Goal: Task Accomplishment & Management: Manage account settings

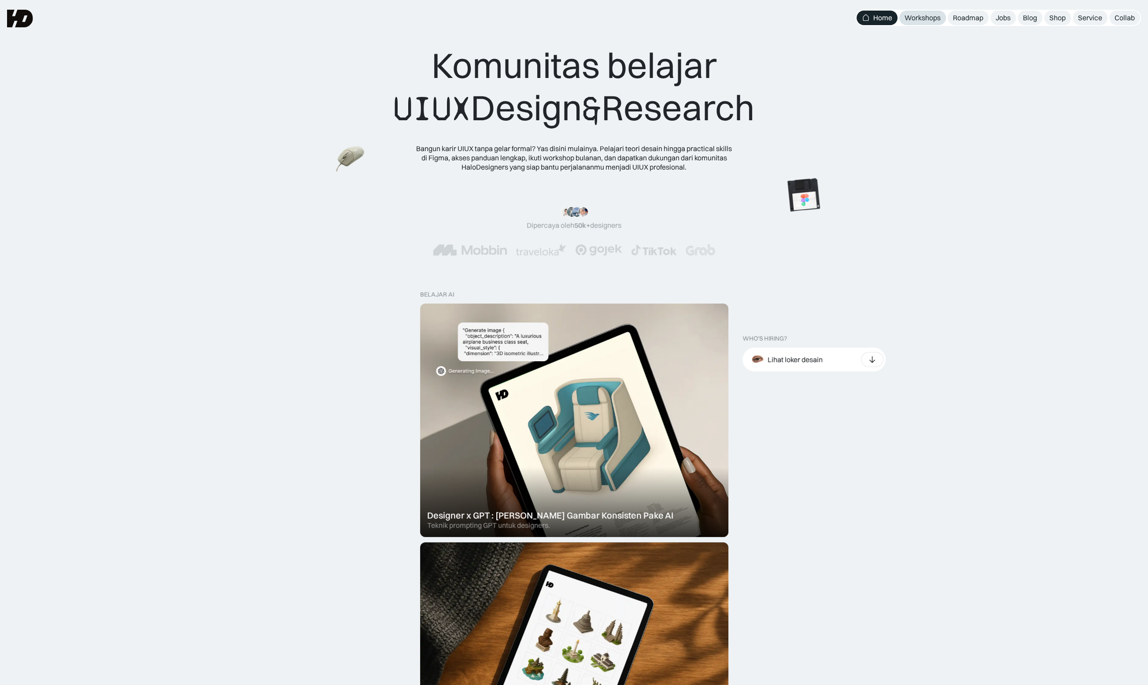
click at [927, 18] on div "Workshops" at bounding box center [923, 17] width 36 height 9
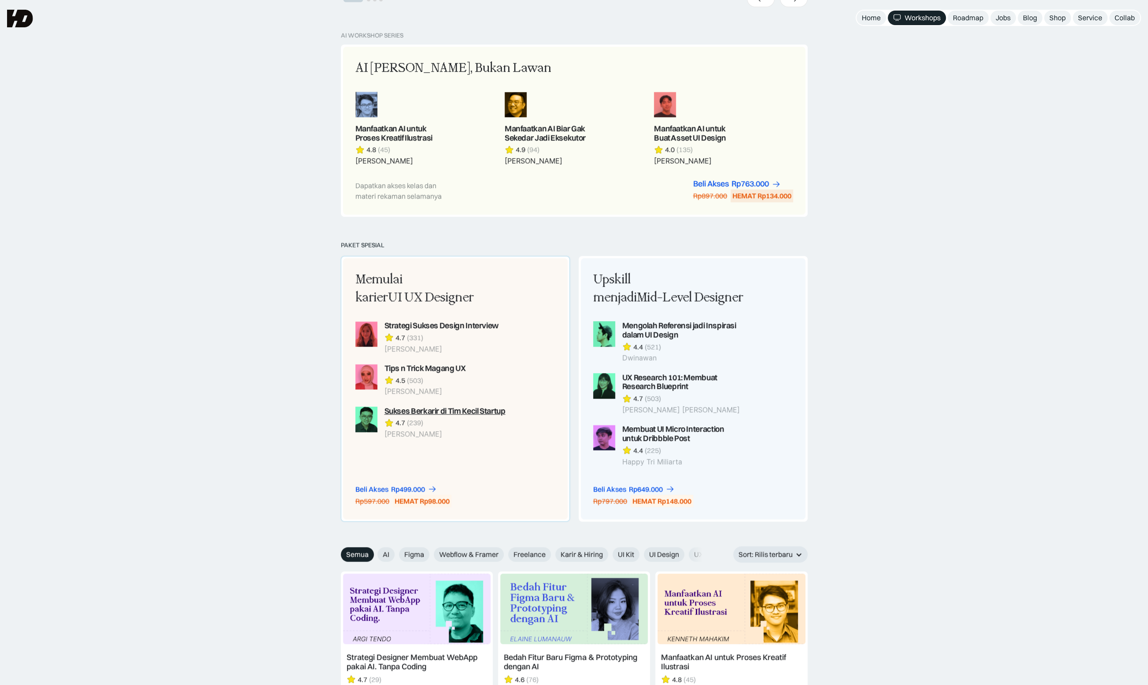
scroll to position [783, 0]
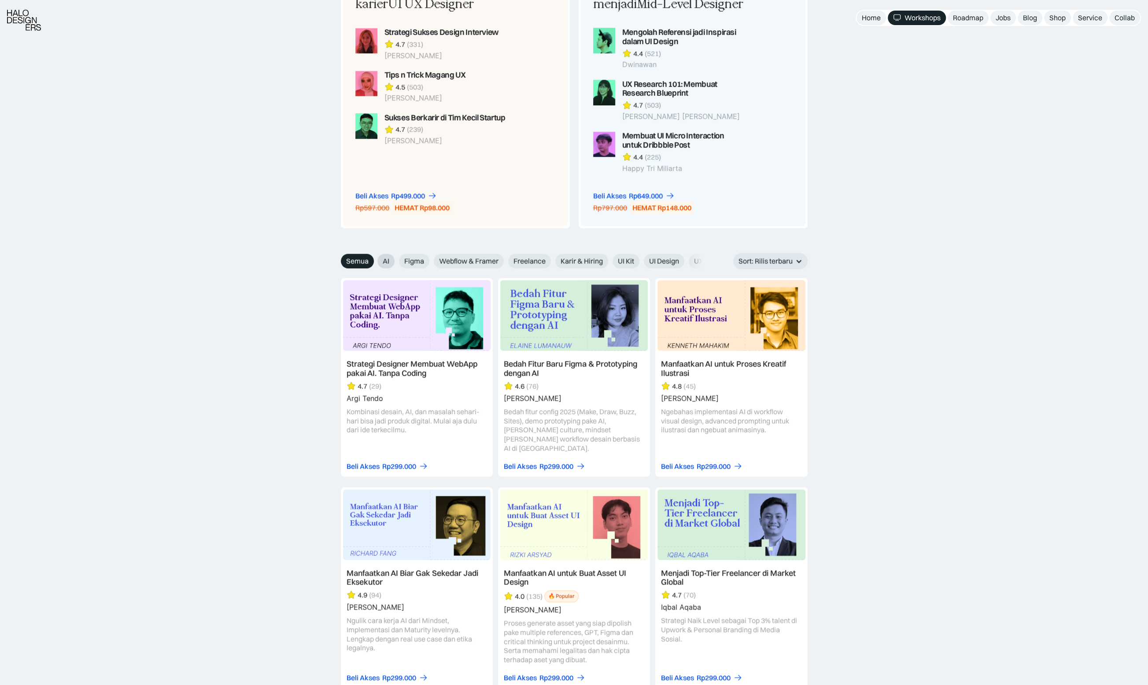
drag, startPoint x: 383, startPoint y: 257, endPoint x: 387, endPoint y: 264, distance: 8.5
click at [383, 257] on span "AI" at bounding box center [386, 260] width 7 height 9
click at [374, 257] on input "AI" at bounding box center [372, 258] width 6 height 6
radio input "true"
click at [387, 264] on span "AI" at bounding box center [386, 260] width 7 height 9
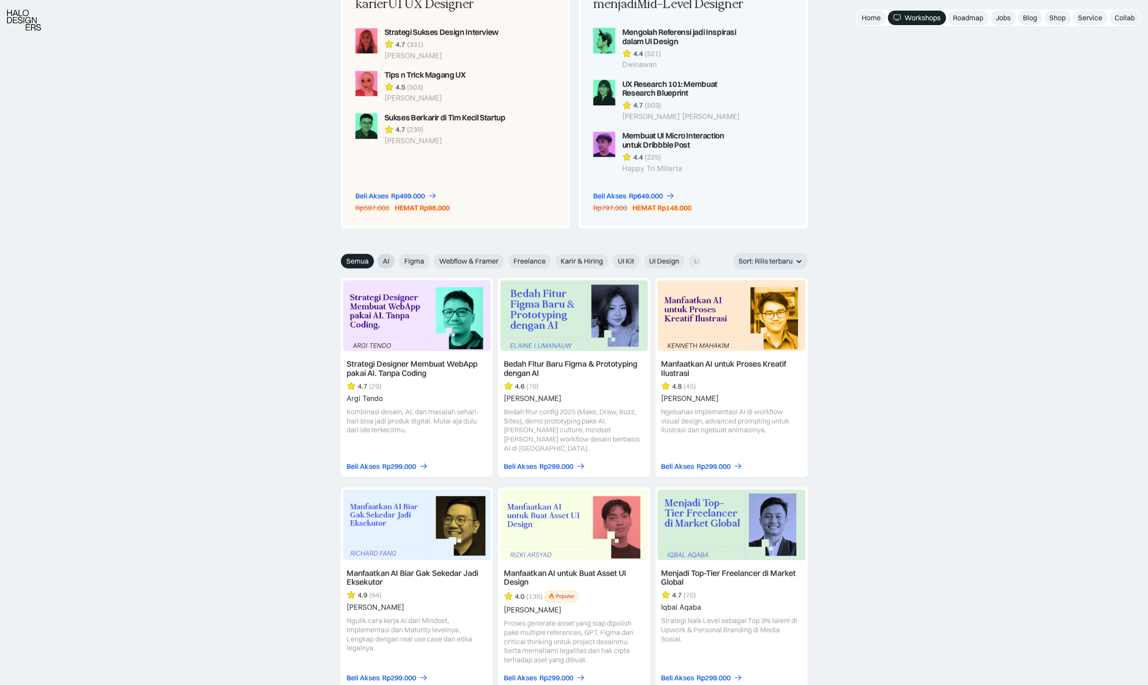
click at [374, 261] on input "AI" at bounding box center [372, 258] width 6 height 6
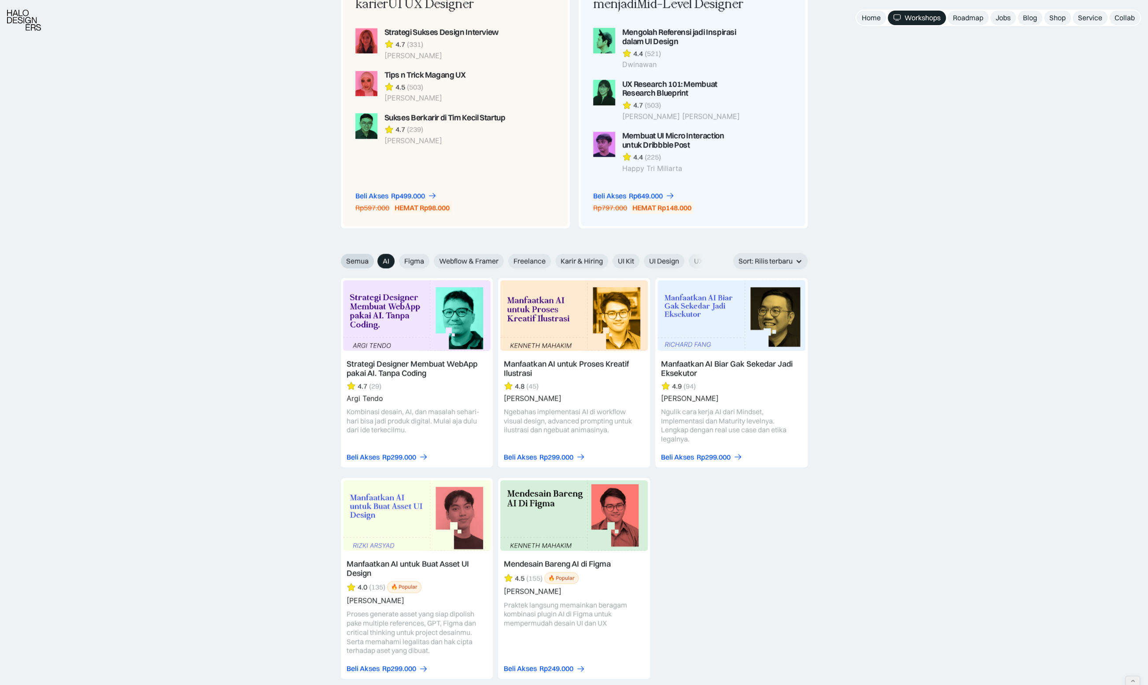
click at [357, 258] on span "Semua" at bounding box center [357, 260] width 22 height 9
click at [338, 258] on input "Semua" at bounding box center [335, 258] width 6 height 6
radio input "true"
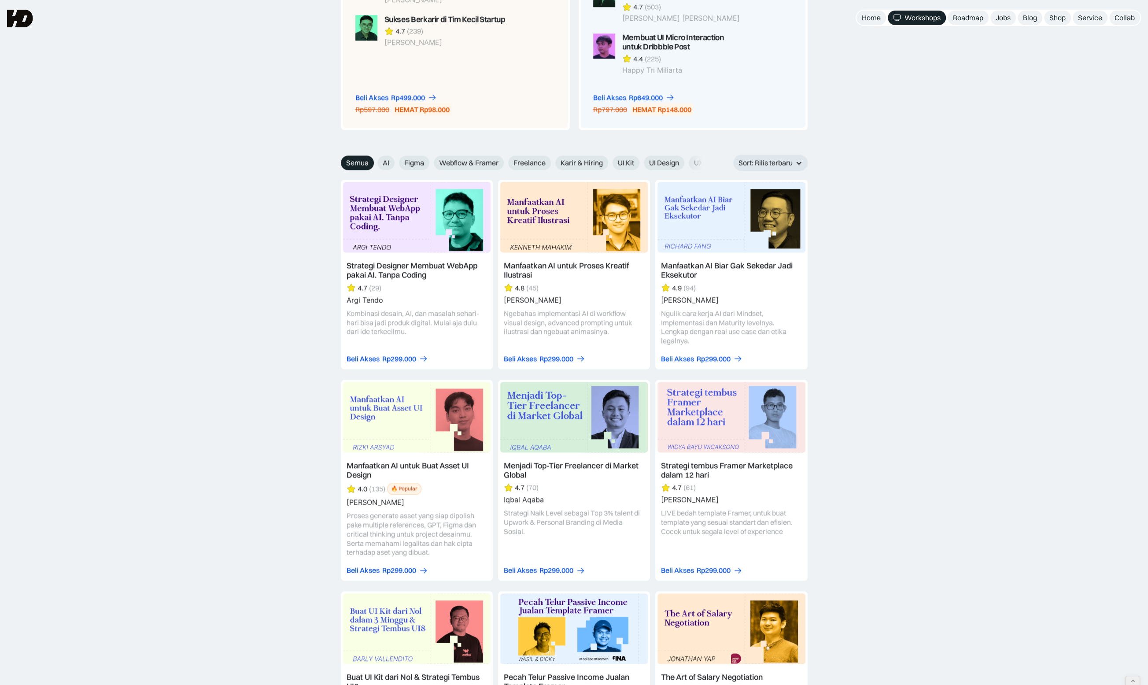
scroll to position [685, 0]
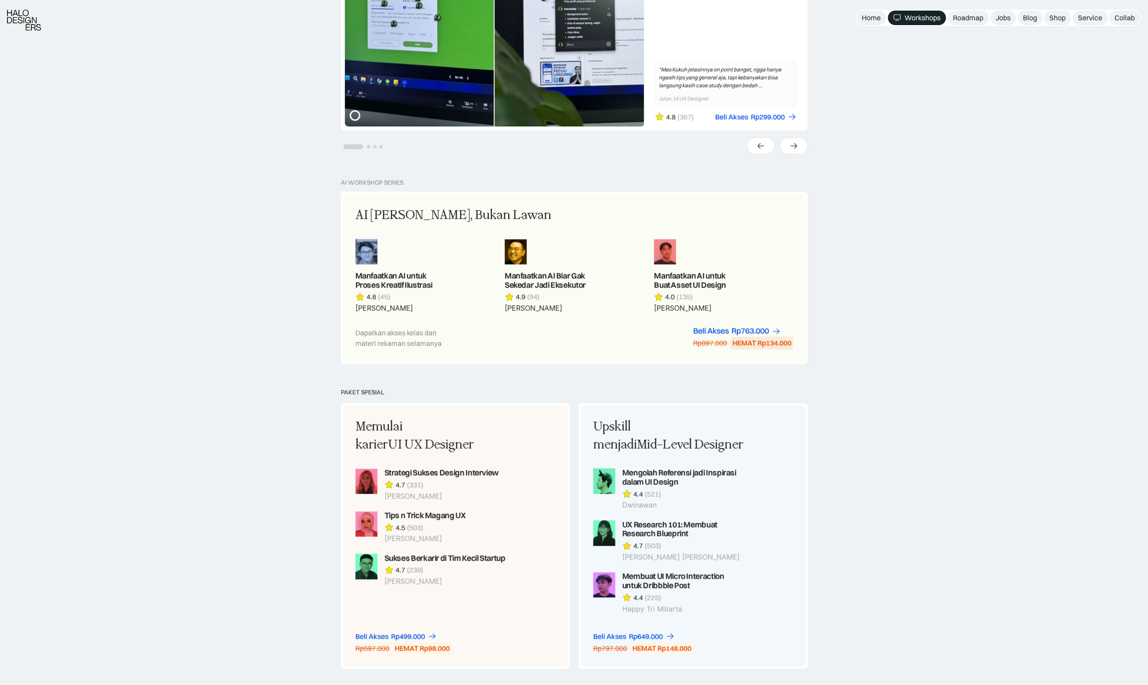
scroll to position [783, 0]
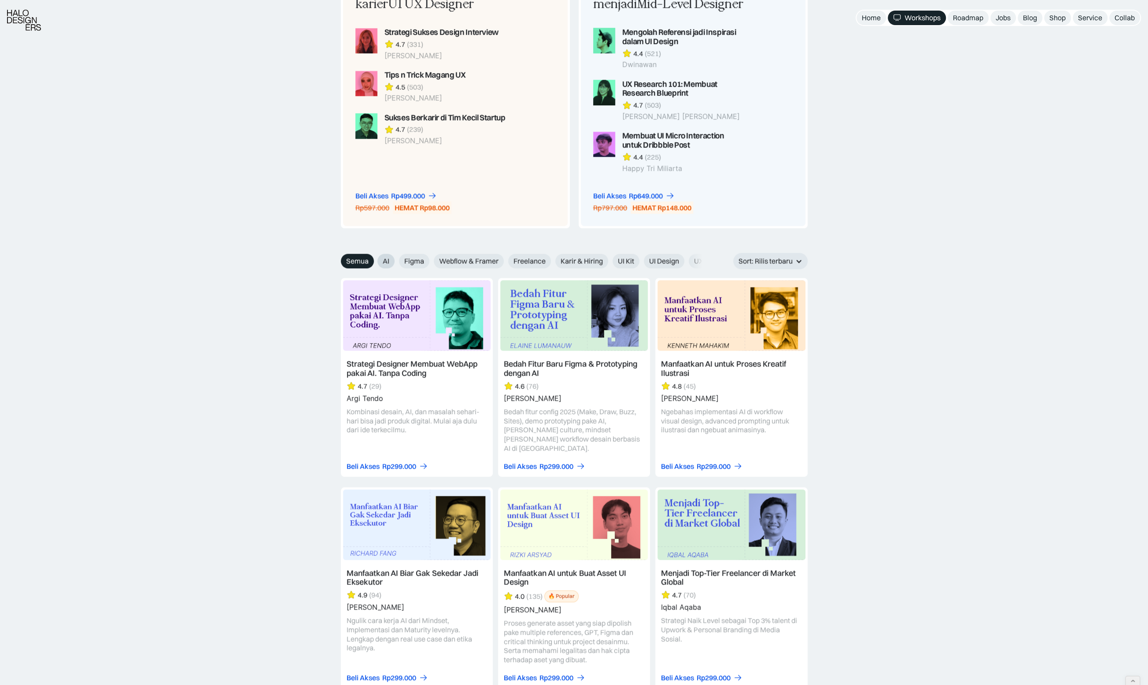
click at [381, 261] on label "AI" at bounding box center [386, 261] width 17 height 15
click at [374, 261] on input "AI" at bounding box center [372, 258] width 6 height 6
radio input "true"
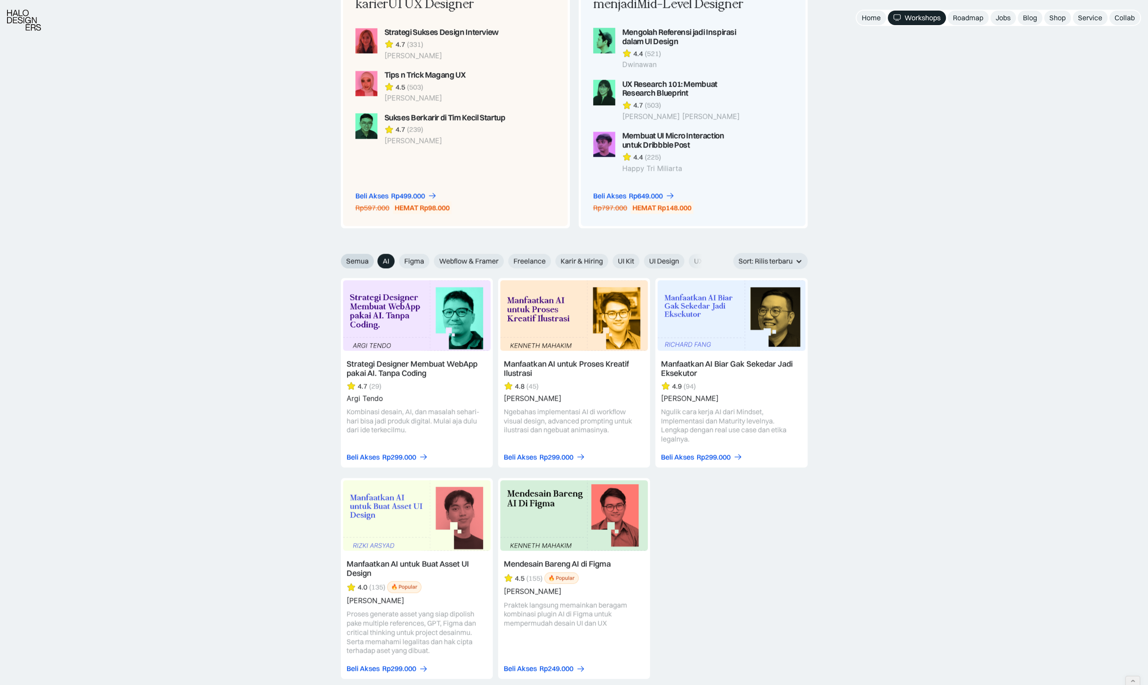
click at [360, 260] on span "Semua" at bounding box center [357, 260] width 22 height 9
click at [338, 260] on input "Semua" at bounding box center [335, 258] width 6 height 6
radio input "true"
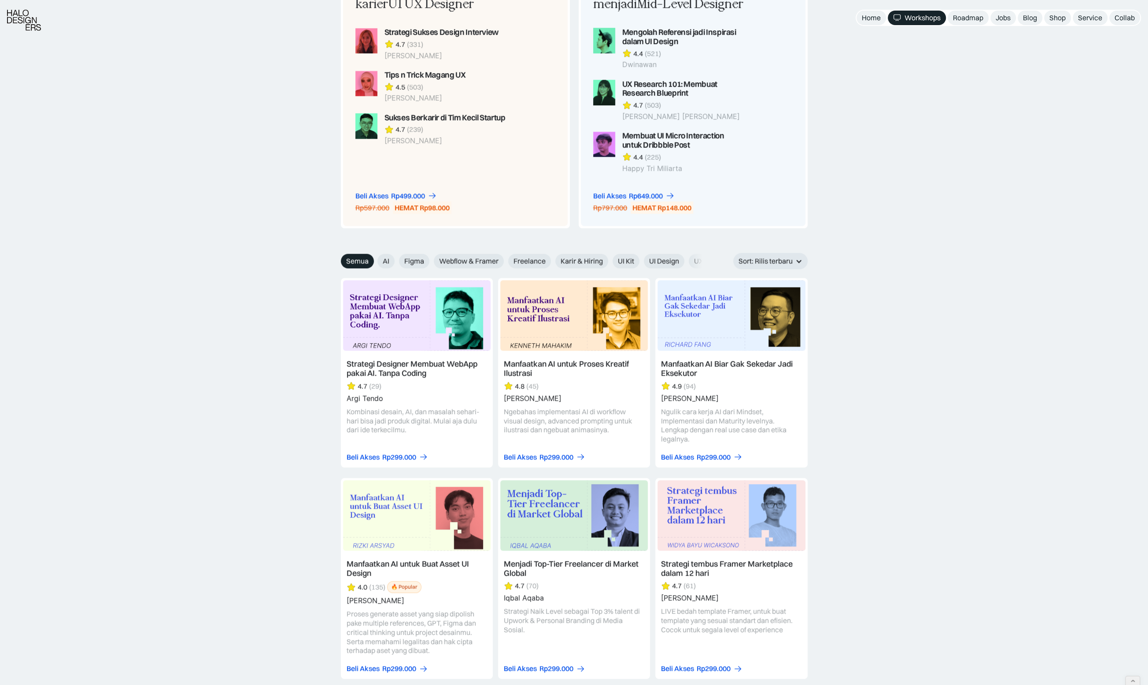
scroll to position [0, 0]
click at [359, 259] on span "Semua" at bounding box center [357, 260] width 22 height 9
click at [338, 259] on input "Semua" at bounding box center [335, 258] width 6 height 6
click at [374, 259] on div "Semua AI Figma Webflow & Framer Freelance Karir & Hiring UI Kit UI Design UX De…" at bounding box center [524, 261] width 366 height 15
click at [354, 260] on span "Semua" at bounding box center [357, 260] width 22 height 9
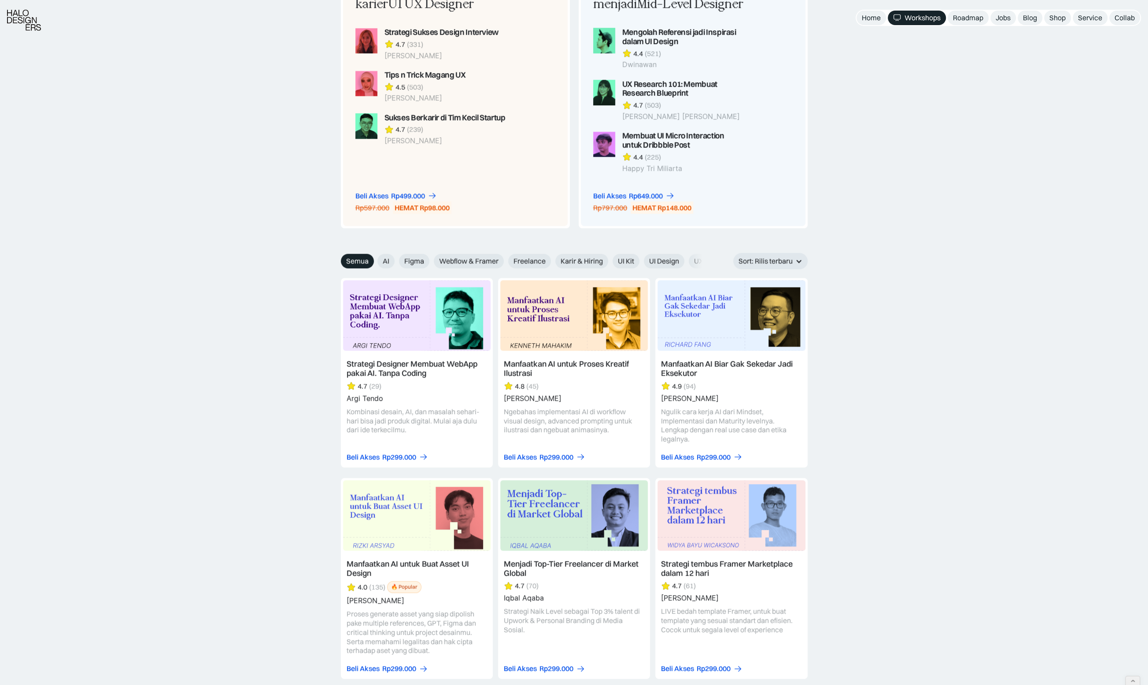
click at [338, 260] on input "Semua" at bounding box center [335, 258] width 6 height 6
click at [383, 260] on span "AI" at bounding box center [386, 260] width 7 height 9
click at [374, 260] on input "AI" at bounding box center [372, 258] width 6 height 6
radio input "true"
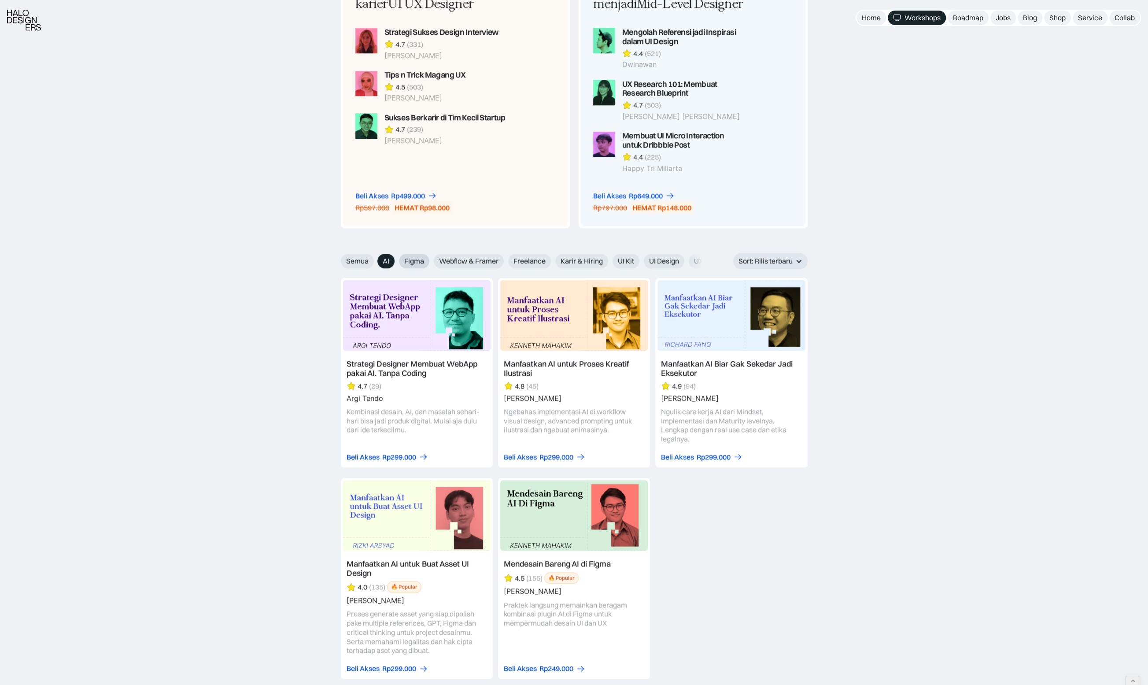
click at [419, 259] on span "Figma" at bounding box center [414, 260] width 20 height 9
click at [374, 259] on input "Figma" at bounding box center [372, 258] width 6 height 6
radio input "true"
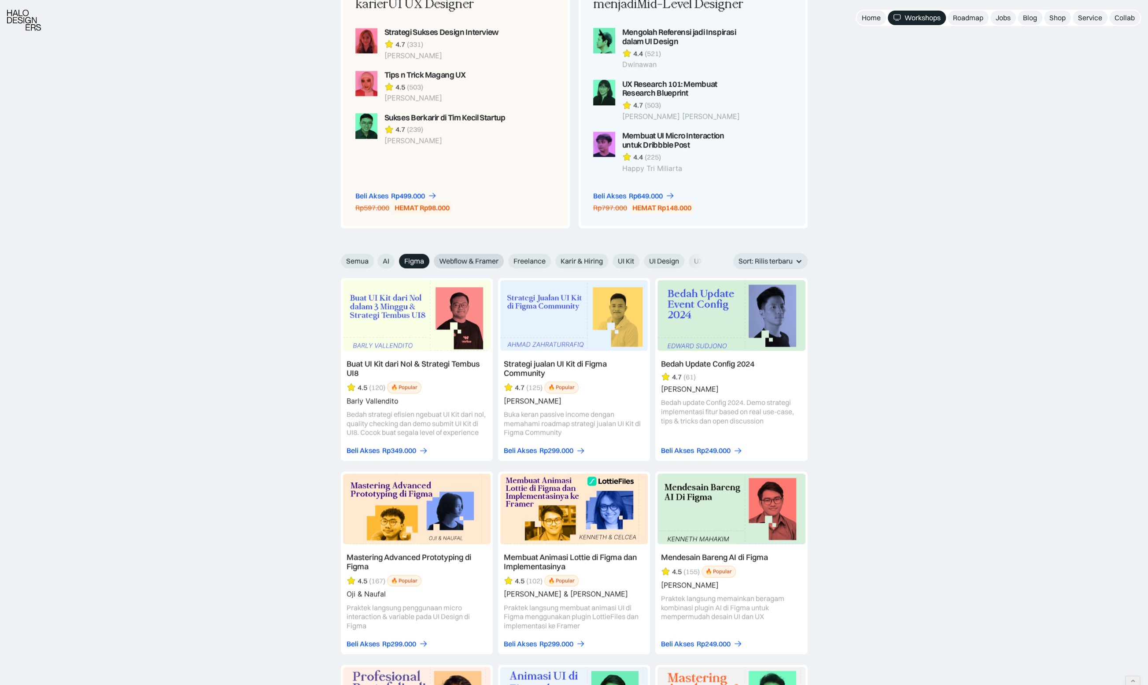
click at [457, 259] on span "Webflow & Framer" at bounding box center [468, 260] width 59 height 9
click at [374, 259] on input "Webflow & Framer" at bounding box center [372, 258] width 6 height 6
radio input "true"
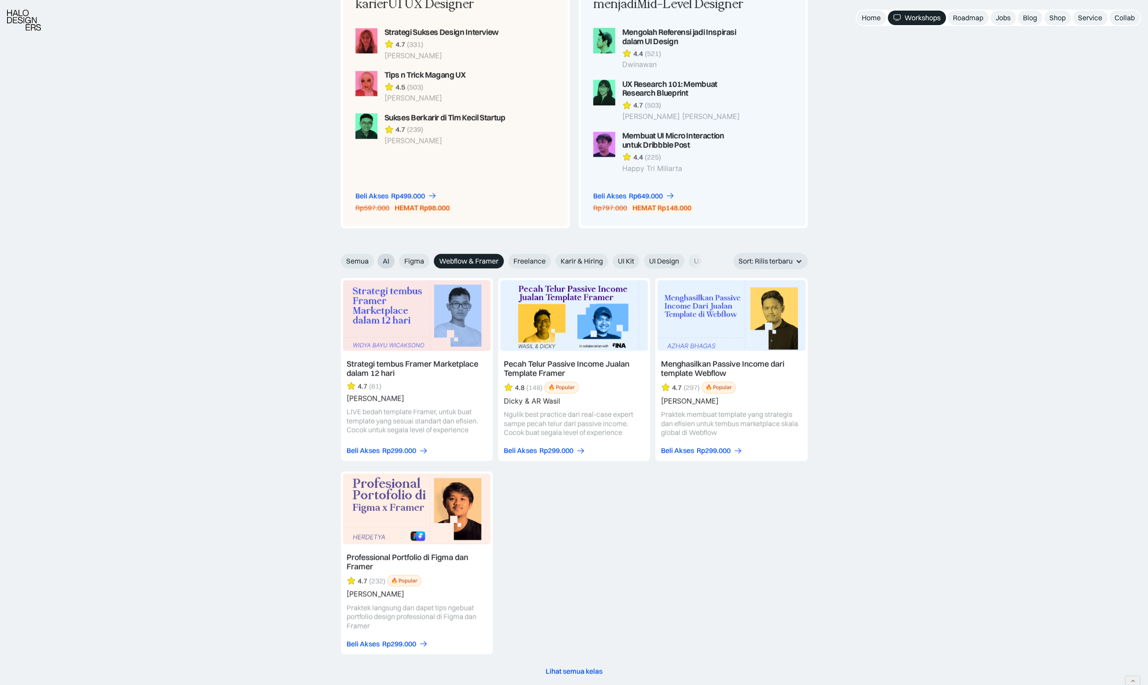
drag, startPoint x: 423, startPoint y: 259, endPoint x: 388, endPoint y: 259, distance: 35.7
click at [423, 259] on span "Figma" at bounding box center [414, 260] width 20 height 9
click at [374, 259] on input "Figma" at bounding box center [372, 258] width 6 height 6
radio input "true"
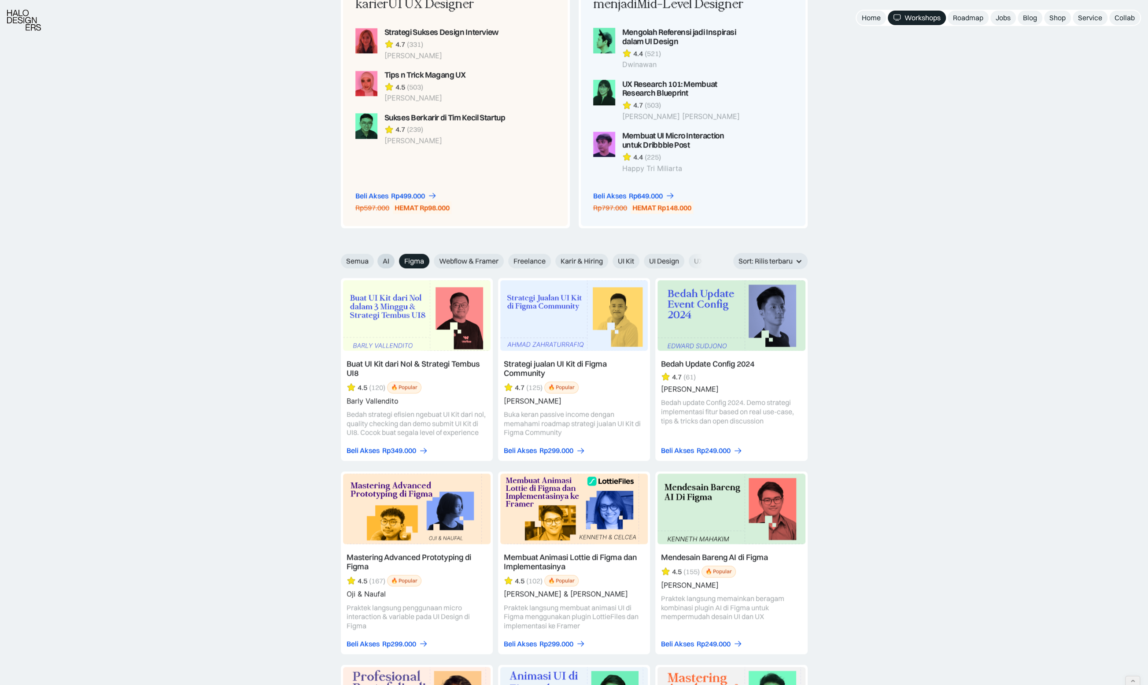
click at [379, 259] on label "AI" at bounding box center [386, 261] width 17 height 15
click at [374, 259] on input "AI" at bounding box center [372, 258] width 6 height 6
radio input "true"
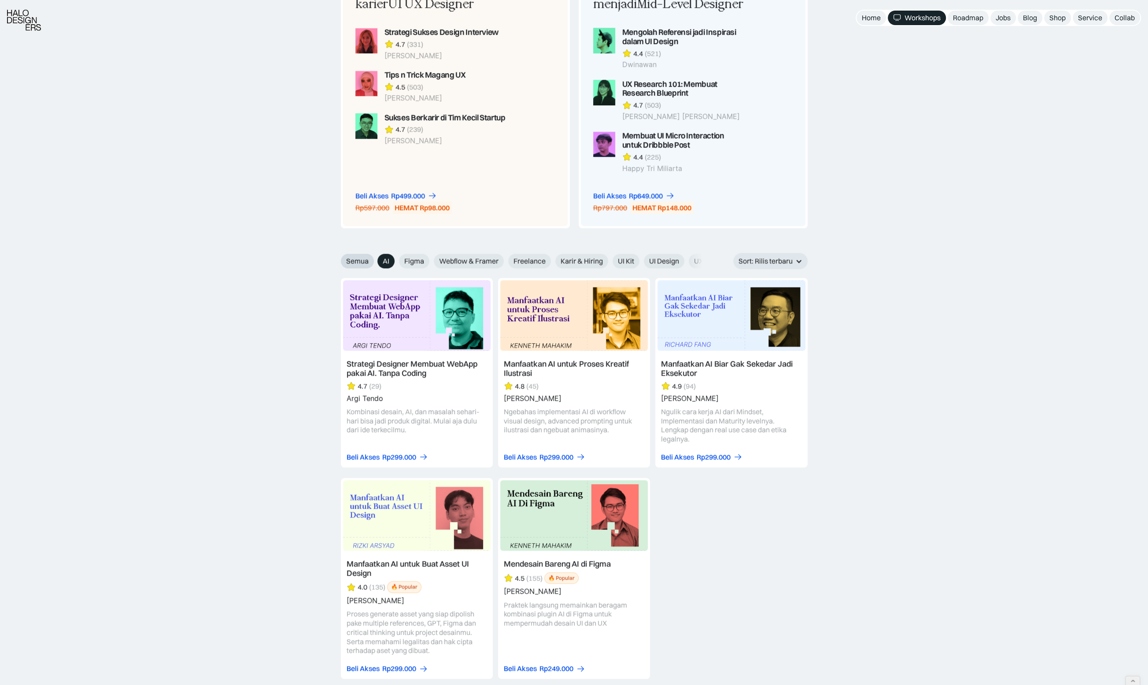
click at [355, 259] on span "Semua" at bounding box center [357, 260] width 22 height 9
click at [338, 259] on input "Semua" at bounding box center [335, 258] width 6 height 6
radio input "true"
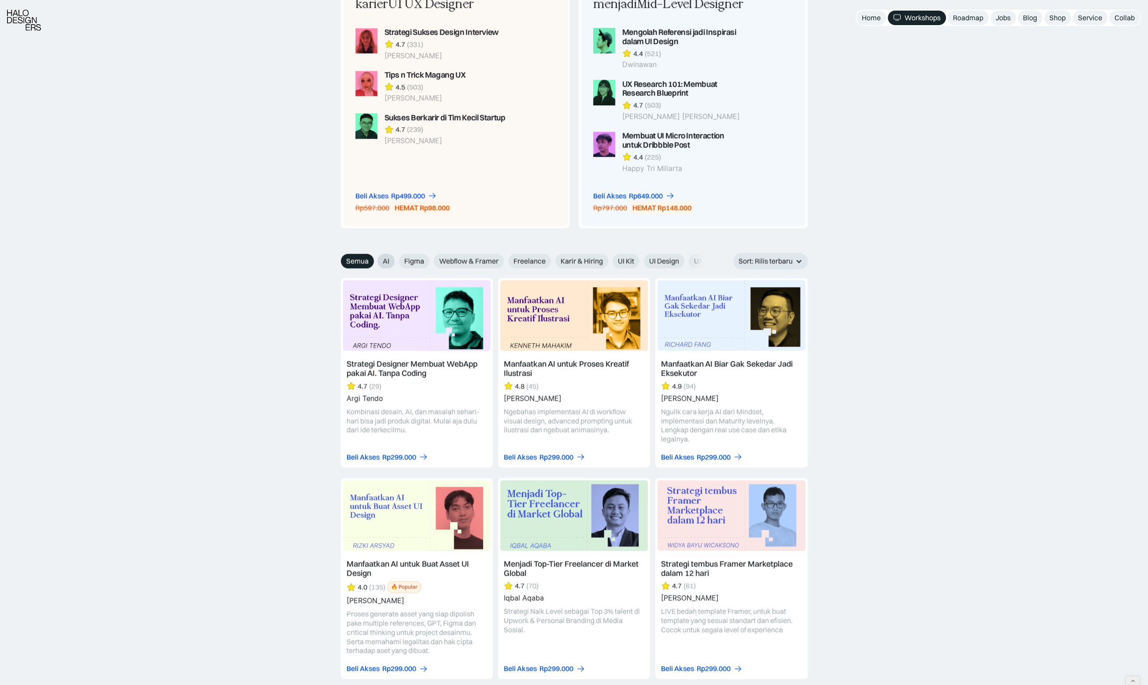
click at [384, 262] on span "AI" at bounding box center [386, 260] width 7 height 9
click at [374, 261] on input "AI" at bounding box center [372, 258] width 6 height 6
radio input "true"
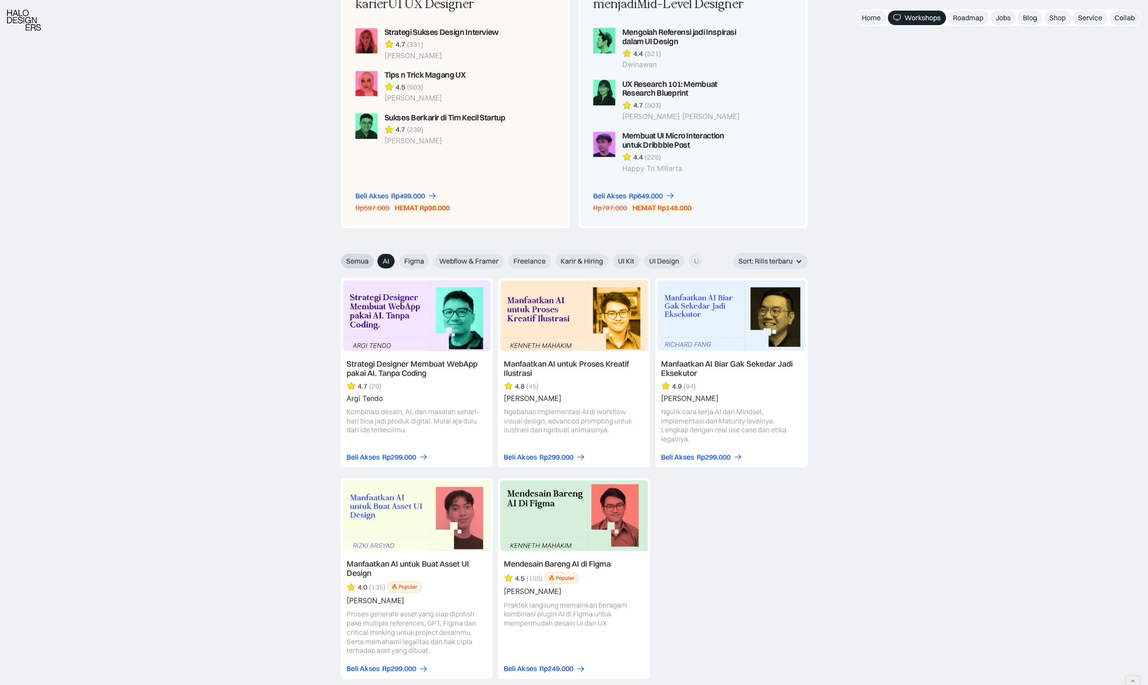
click at [353, 260] on span "Semua" at bounding box center [357, 260] width 22 height 9
click at [338, 260] on input "Semua" at bounding box center [335, 258] width 6 height 6
radio input "true"
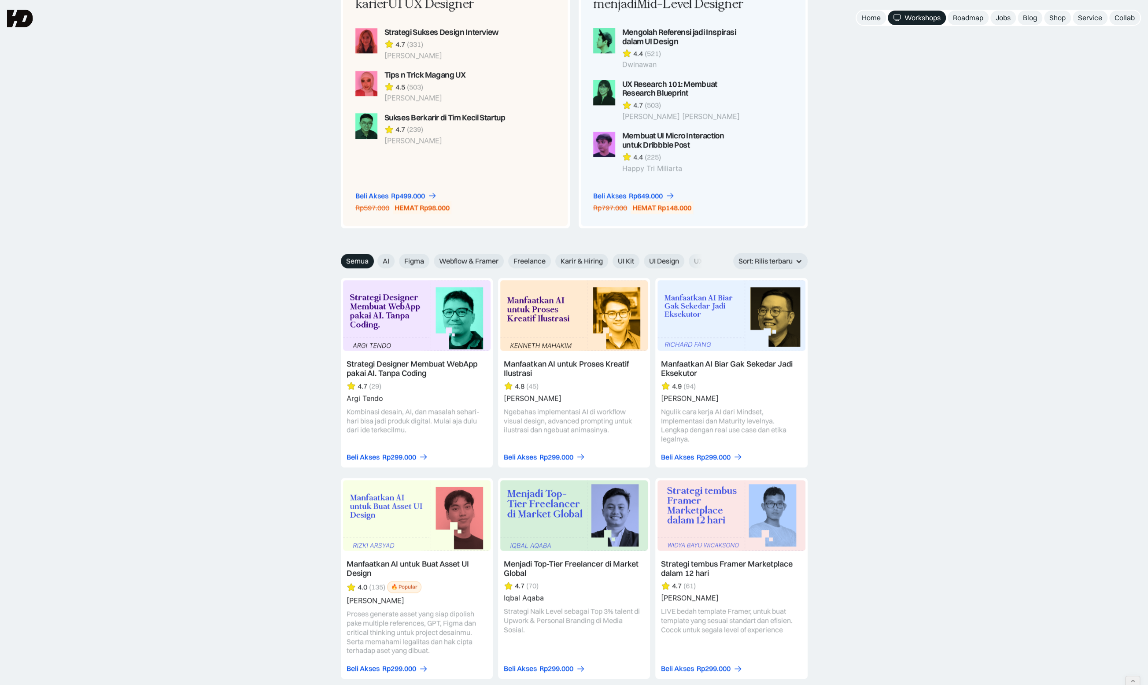
scroll to position [734, 0]
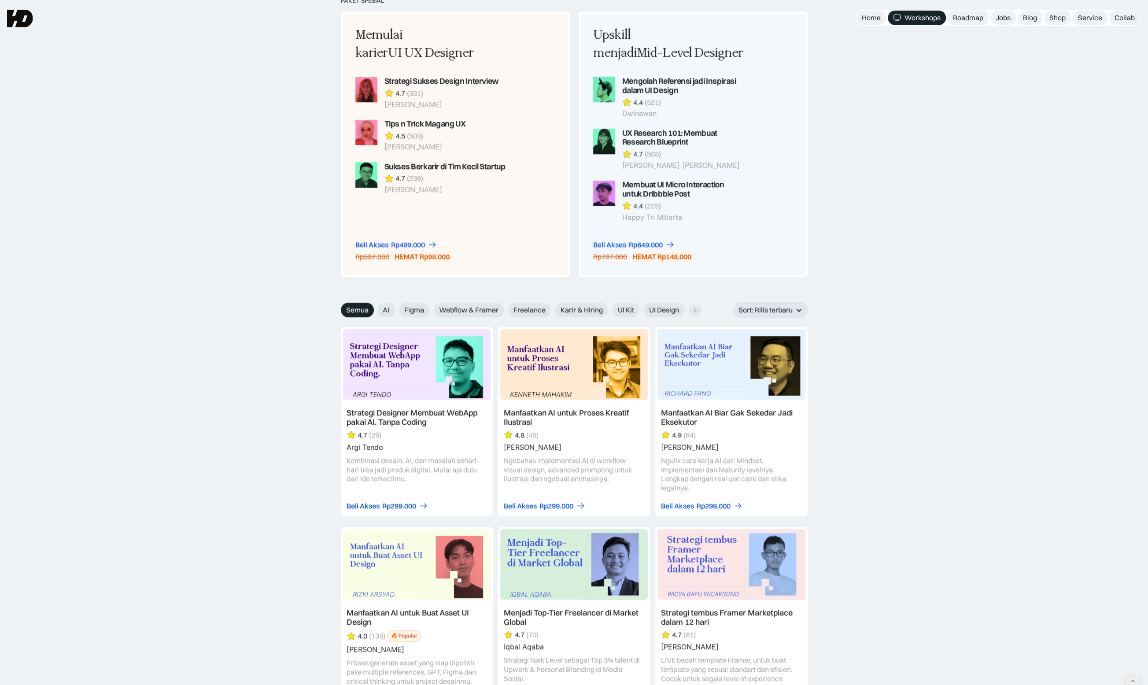
click at [378, 303] on div "AI" at bounding box center [386, 310] width 17 height 15
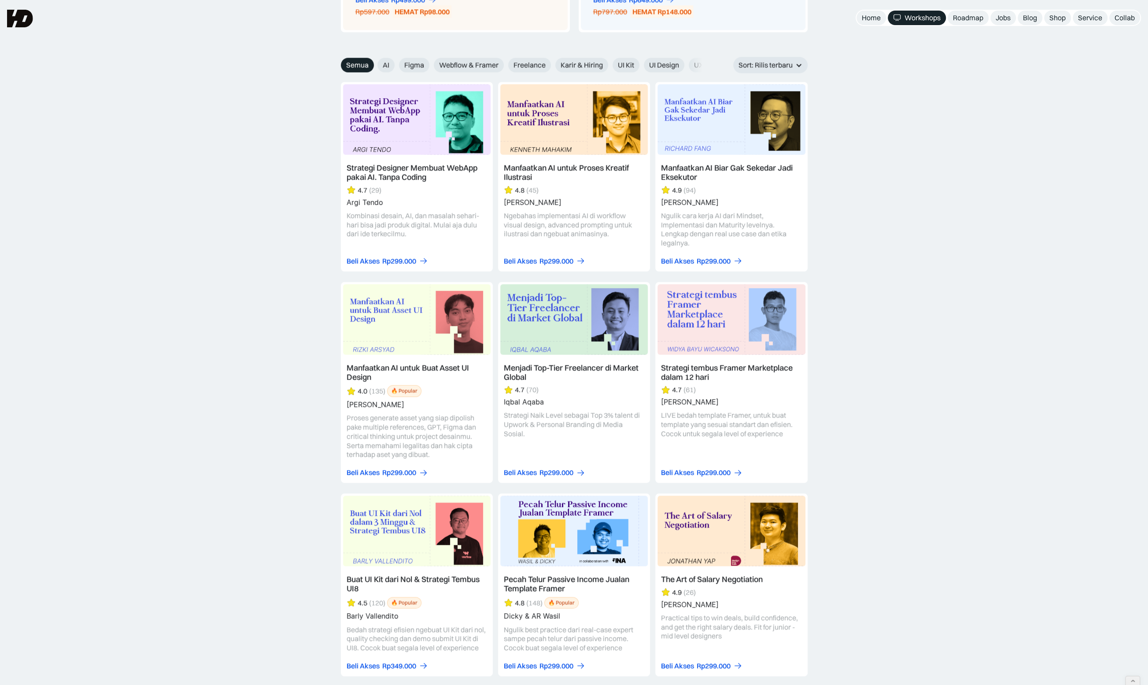
scroll to position [783, 0]
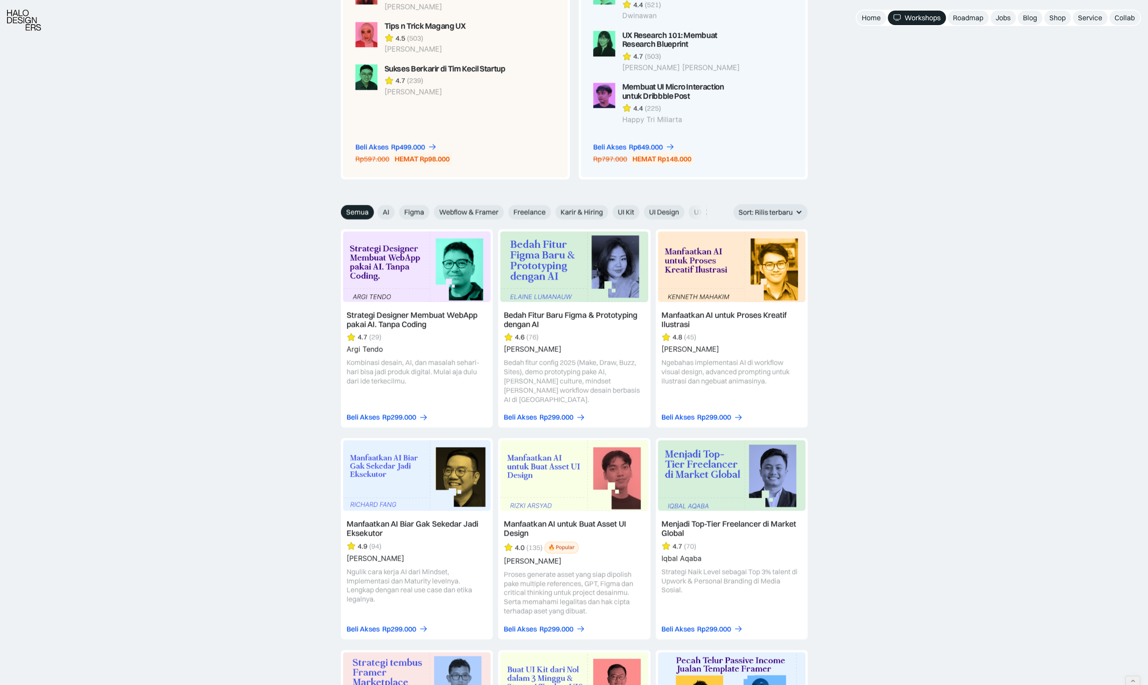
scroll to position [881, 0]
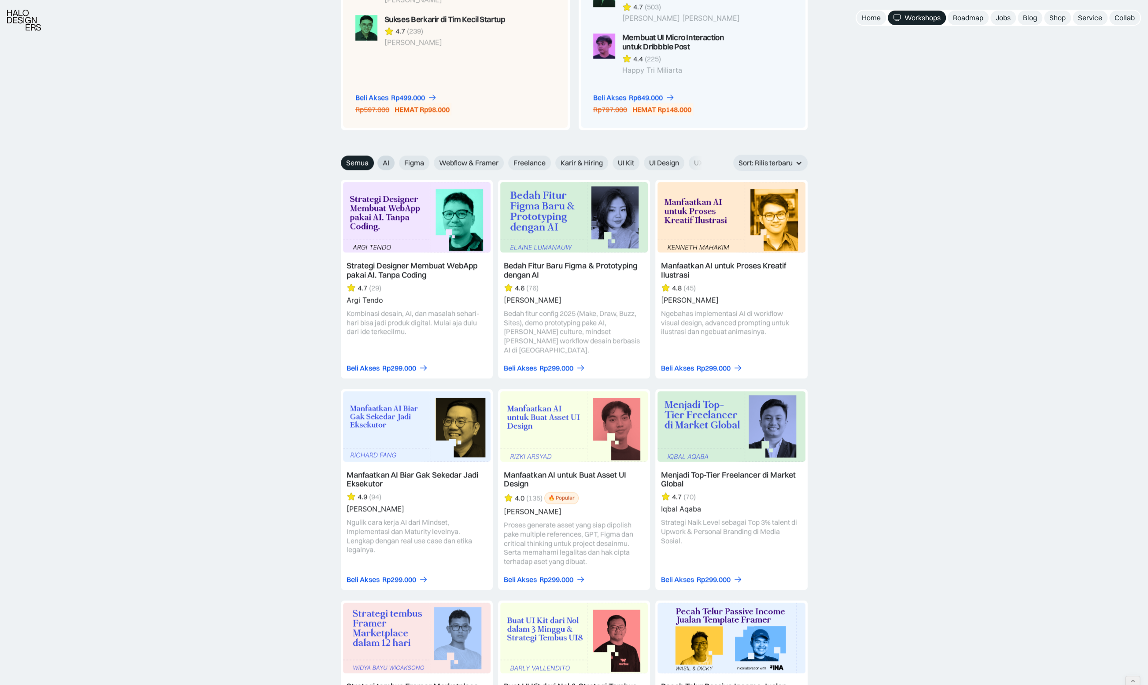
click at [388, 165] on span "AI" at bounding box center [386, 162] width 7 height 9
click at [374, 163] on input "AI" at bounding box center [372, 160] width 6 height 6
radio input "true"
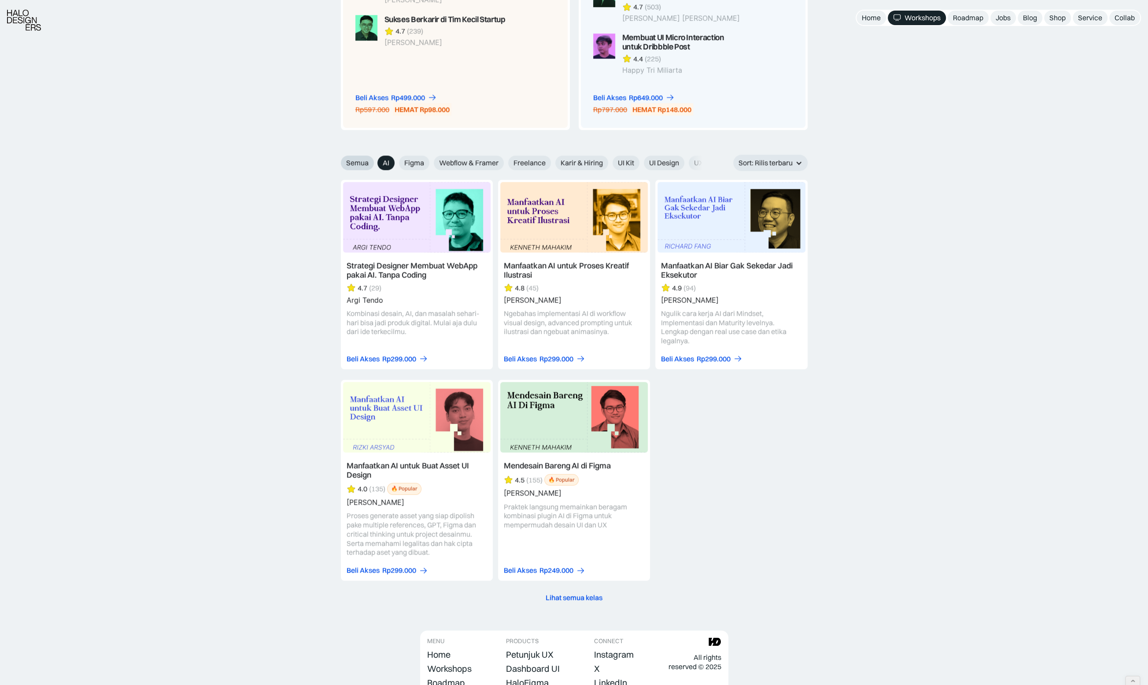
click at [364, 158] on span "Semua" at bounding box center [357, 162] width 22 height 9
click at [338, 158] on input "Semua" at bounding box center [335, 160] width 6 height 6
radio input "true"
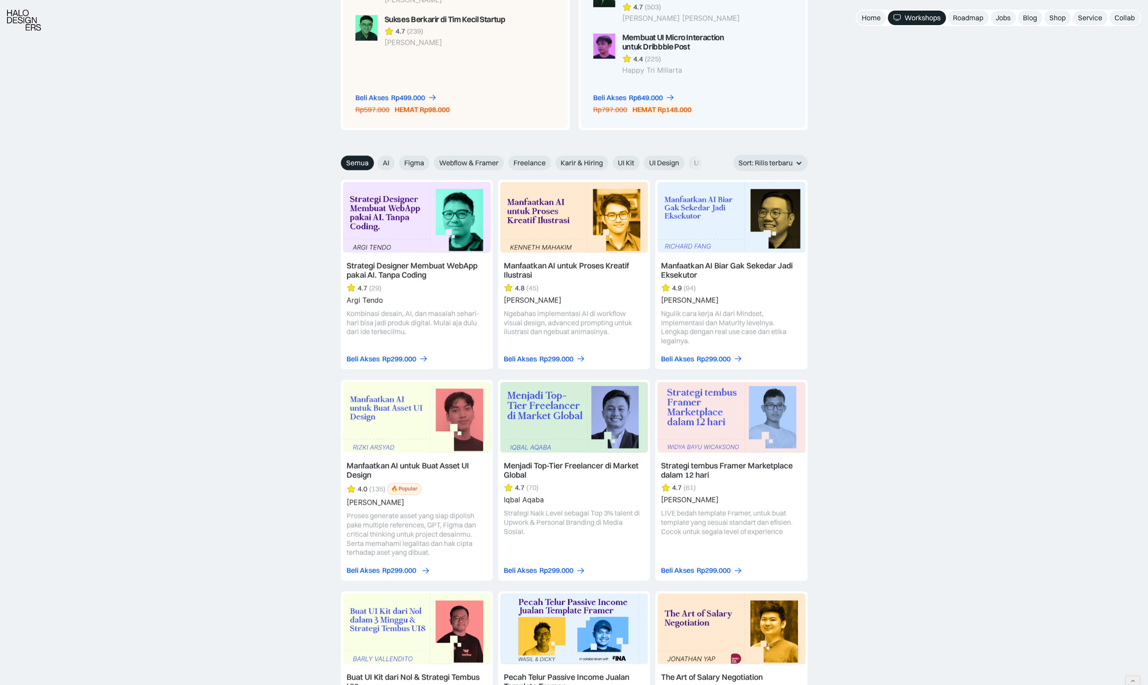
scroll to position [1126, 0]
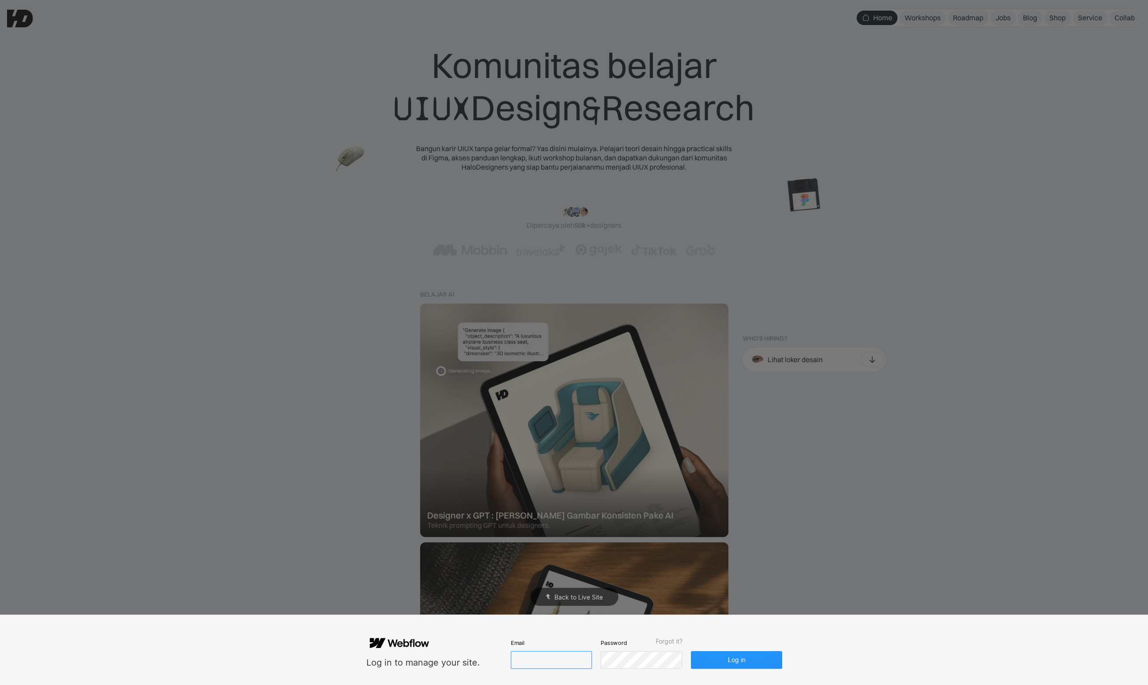
drag, startPoint x: 537, startPoint y: 655, endPoint x: 555, endPoint y: 645, distance: 19.9
click at [538, 656] on input "email" at bounding box center [551, 660] width 81 height 18
paste input "[EMAIL_ADDRESS][DOMAIN_NAME]"
type input "[EMAIL_ADDRESS][DOMAIN_NAME]"
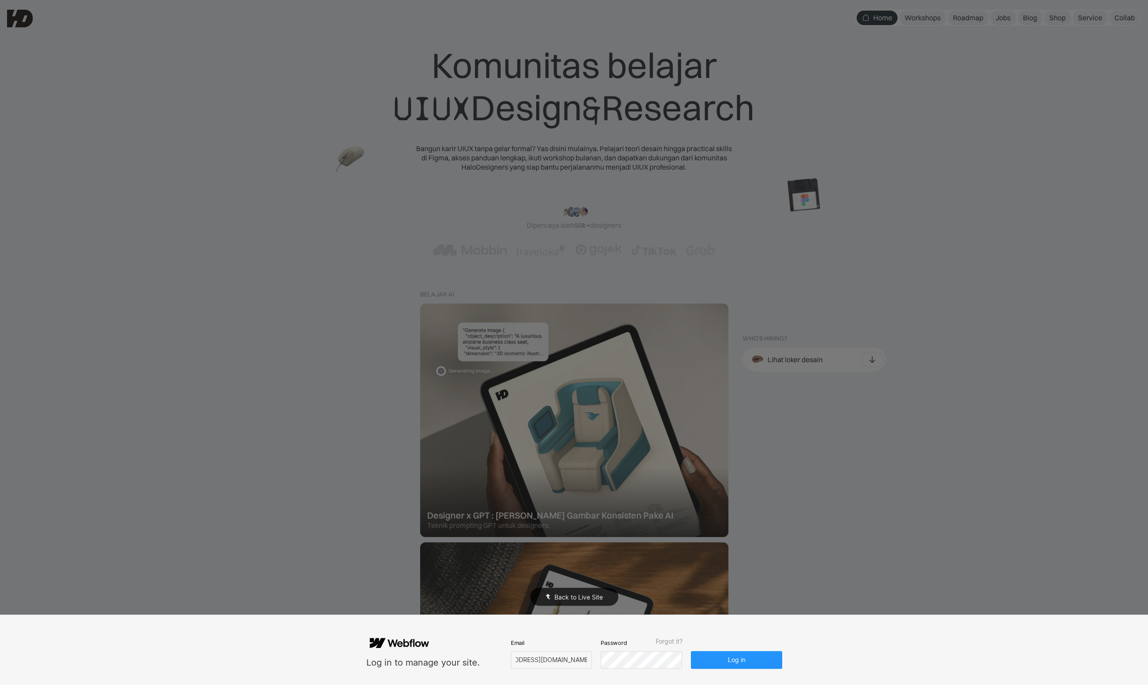
scroll to position [0, 0]
click at [643, 671] on div "Log in to manage your site. Email [EMAIL_ADDRESS][DOMAIN_NAME] Password Forgot …" at bounding box center [574, 650] width 423 height 70
click at [728, 655] on button "Log in" at bounding box center [736, 660] width 91 height 18
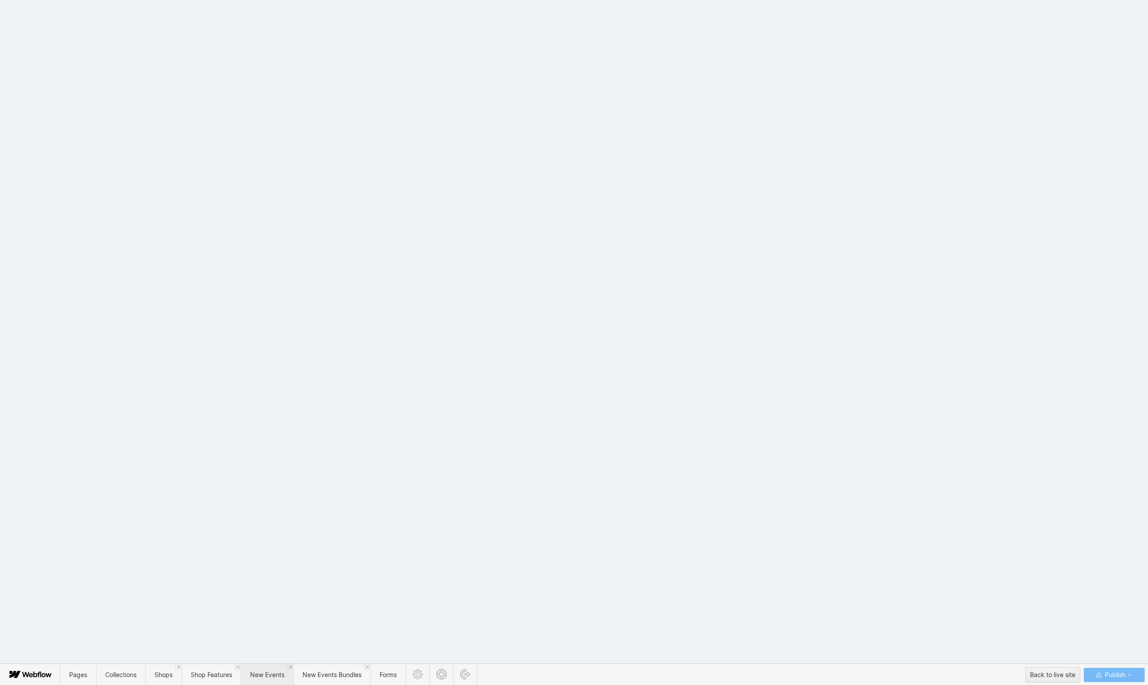
click at [262, 678] on span "New Events" at bounding box center [267, 674] width 34 height 7
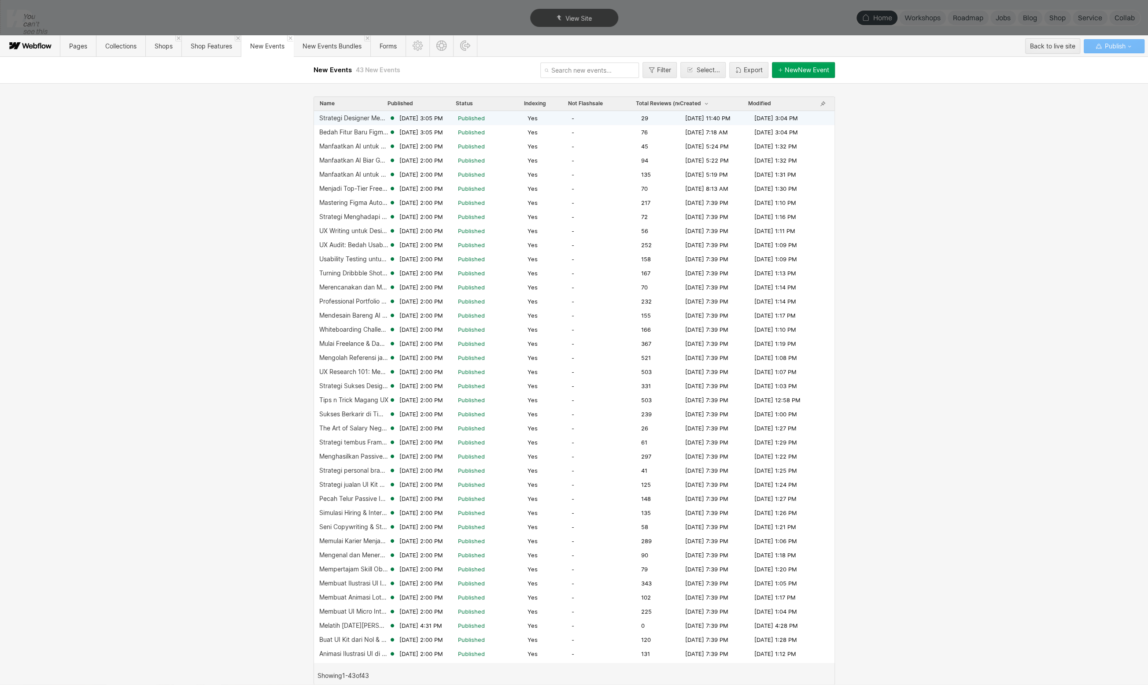
click at [361, 119] on div "Strategi Designer Membuat WebApp pakai AI. Tanpa Coding" at bounding box center [354, 118] width 70 height 7
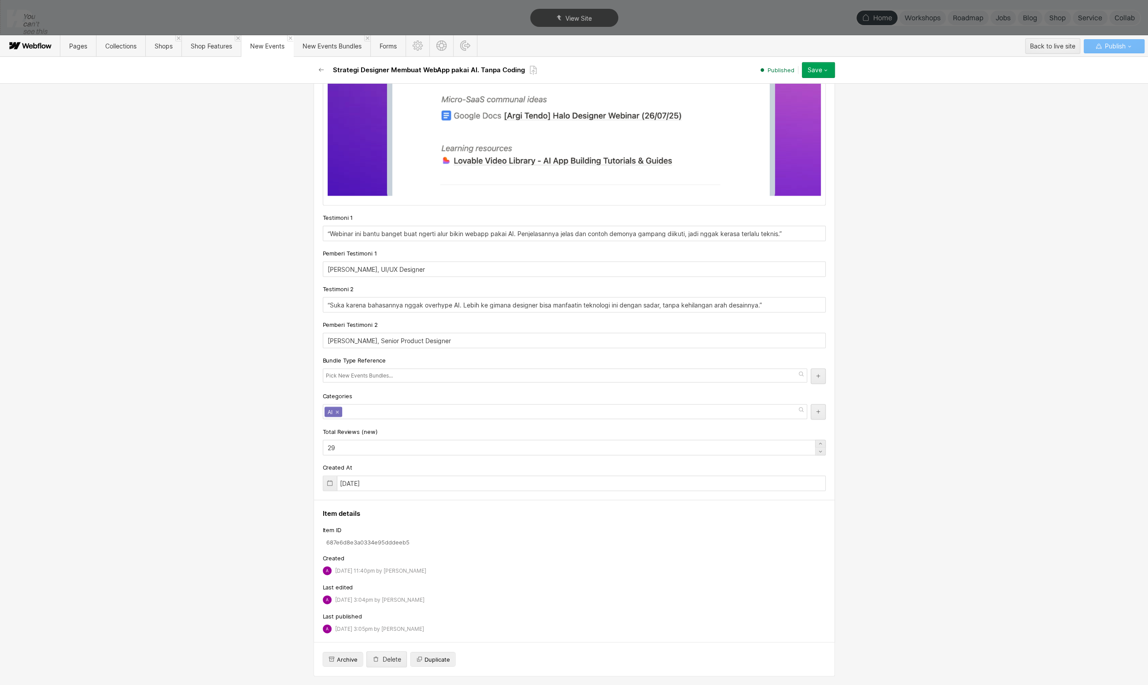
scroll to position [3426, 0]
click at [318, 70] on icon "button" at bounding box center [321, 70] width 7 height 7
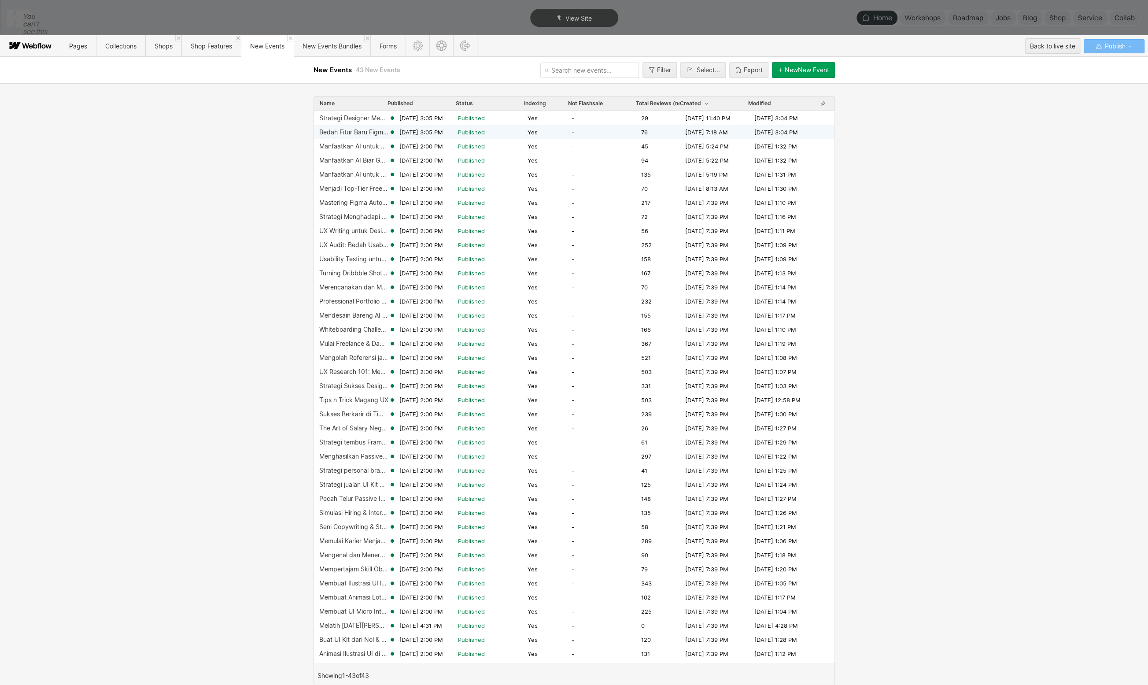
click at [384, 136] on div "Bedah Fitur Baru Figma & Prototyping dengan AI Aug 18, 2025 3:05 PM Published Y…" at bounding box center [574, 132] width 521 height 14
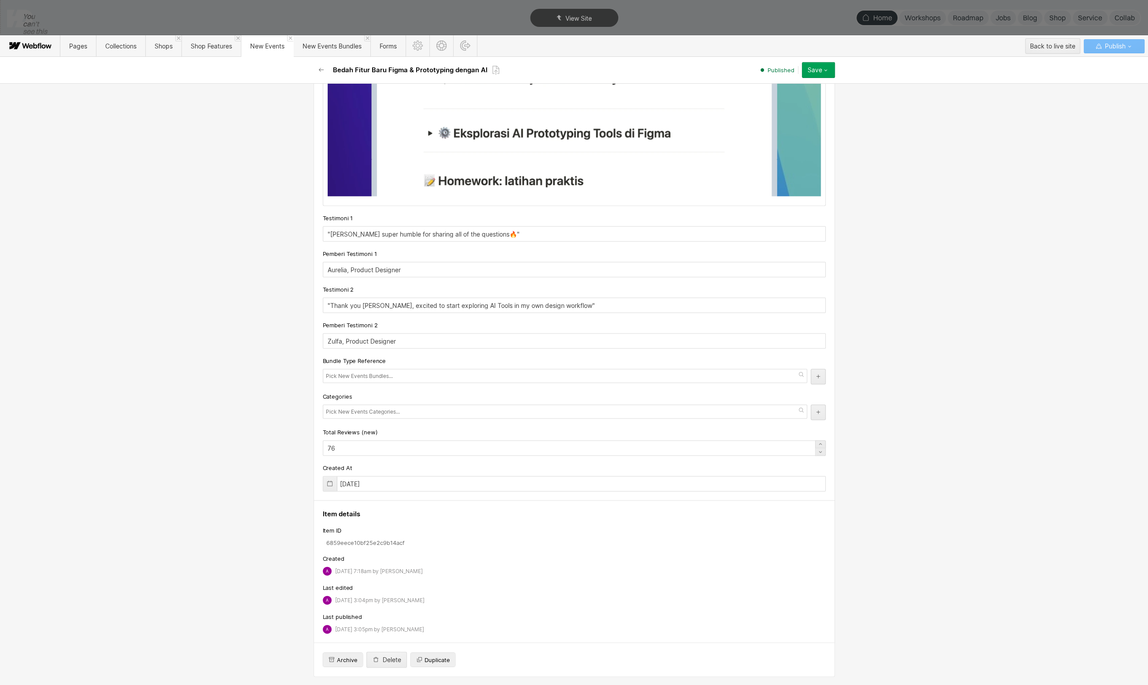
scroll to position [3541, 0]
click at [376, 406] on input "text" at bounding box center [364, 411] width 76 height 12
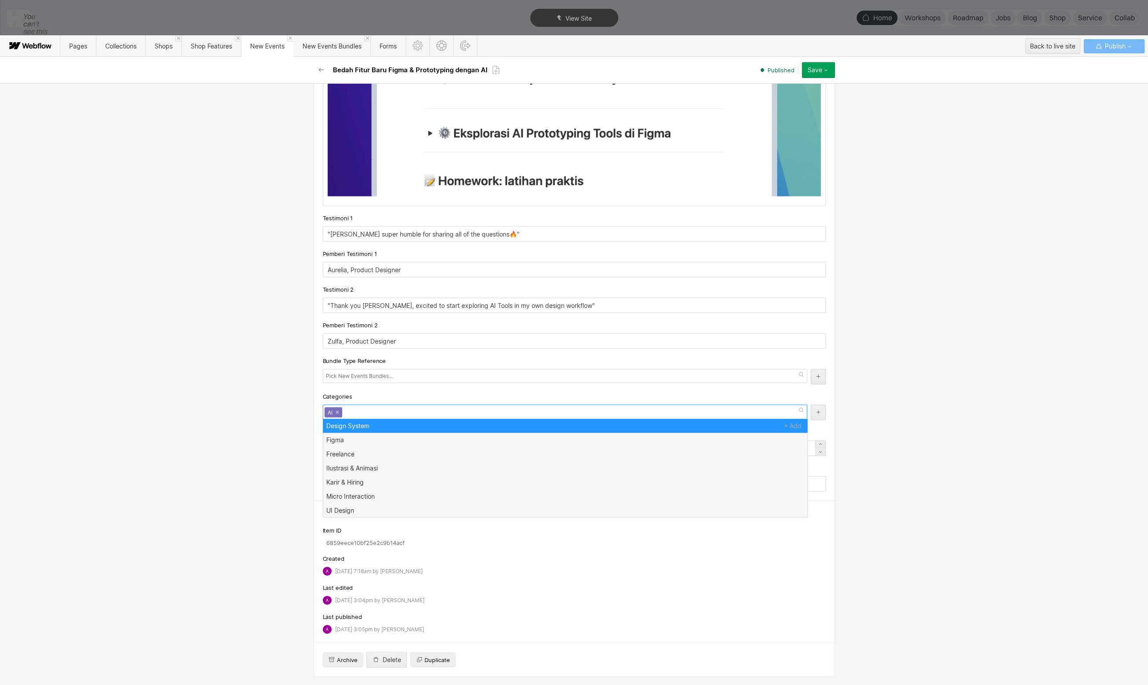
click at [1000, 344] on div "Basic info Name Bedah Fitur Baru Figma & Prototyping dengan AI Slug bedah-fitur…" at bounding box center [574, 384] width 1148 height 602
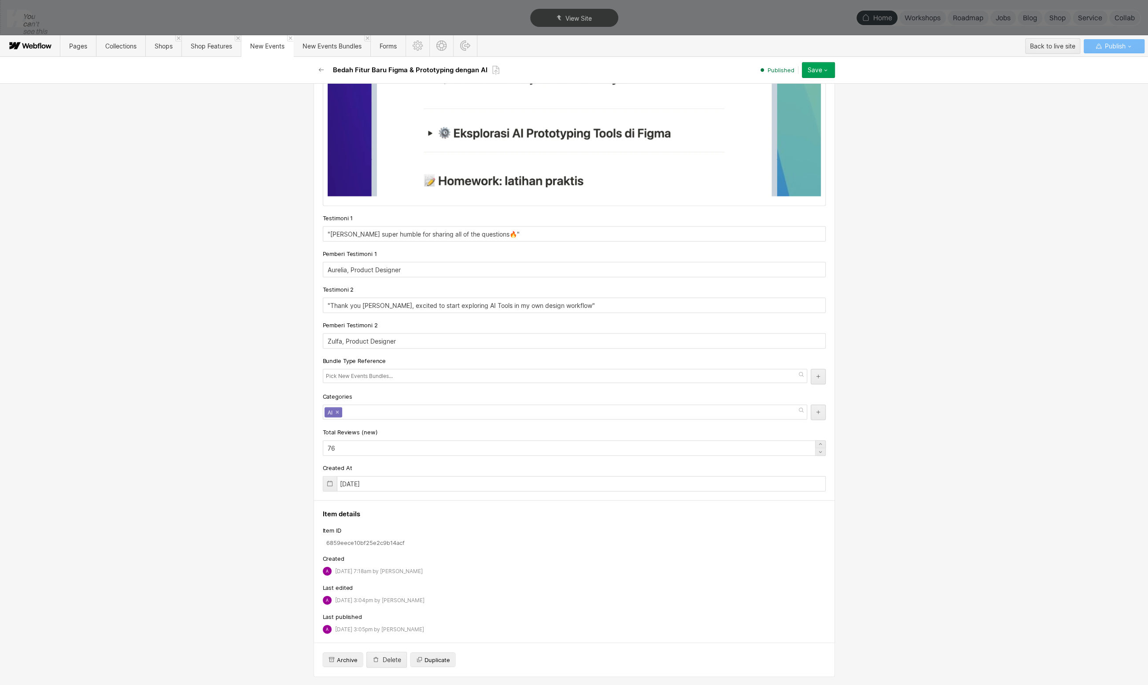
click at [830, 73] on button "Save" at bounding box center [818, 70] width 33 height 16
click at [811, 100] on div "Republish" at bounding box center [791, 100] width 87 height 12
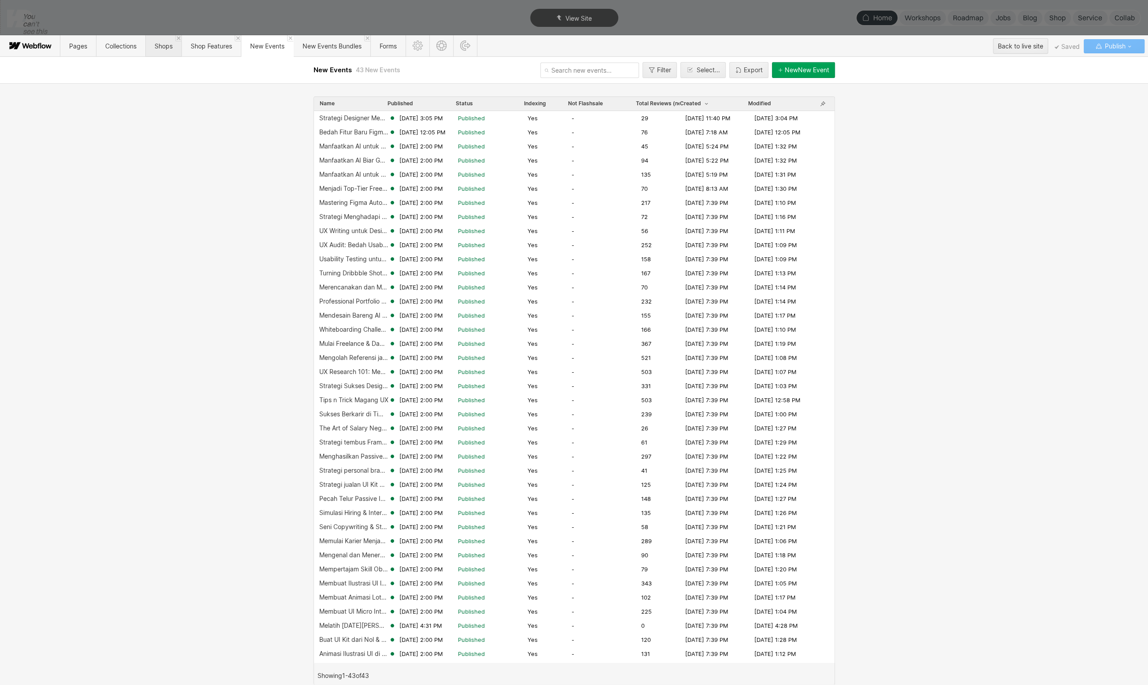
click at [163, 52] on span "Shops" at bounding box center [163, 46] width 36 height 22
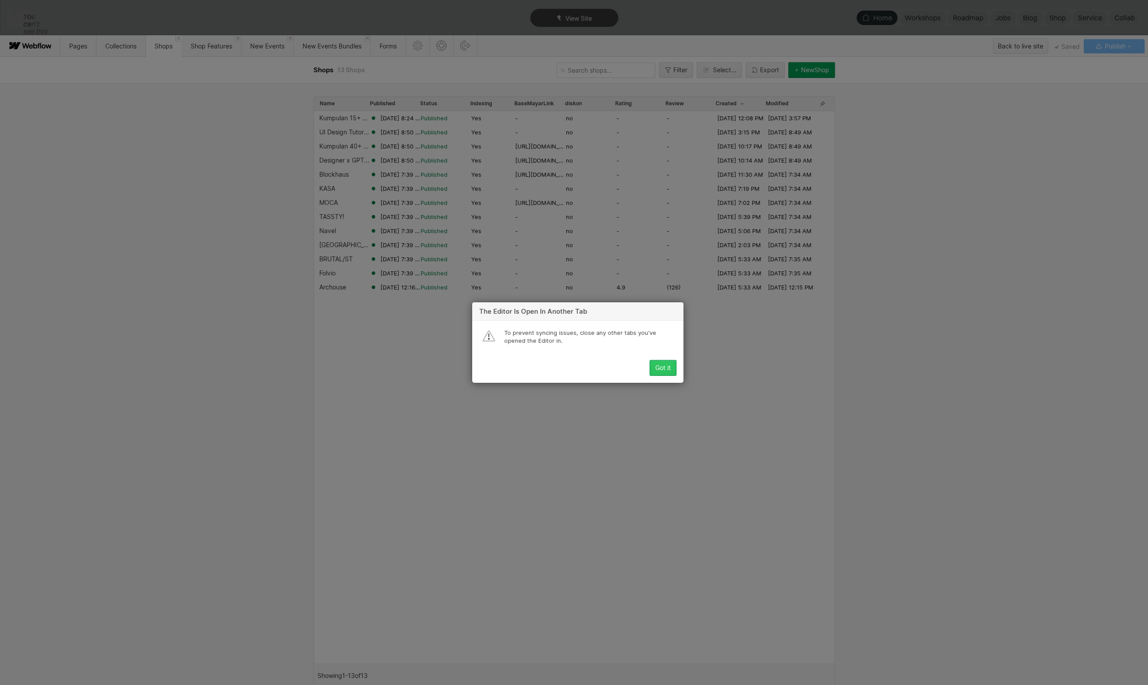
click at [668, 370] on div "Got it" at bounding box center [662, 367] width 15 height 7
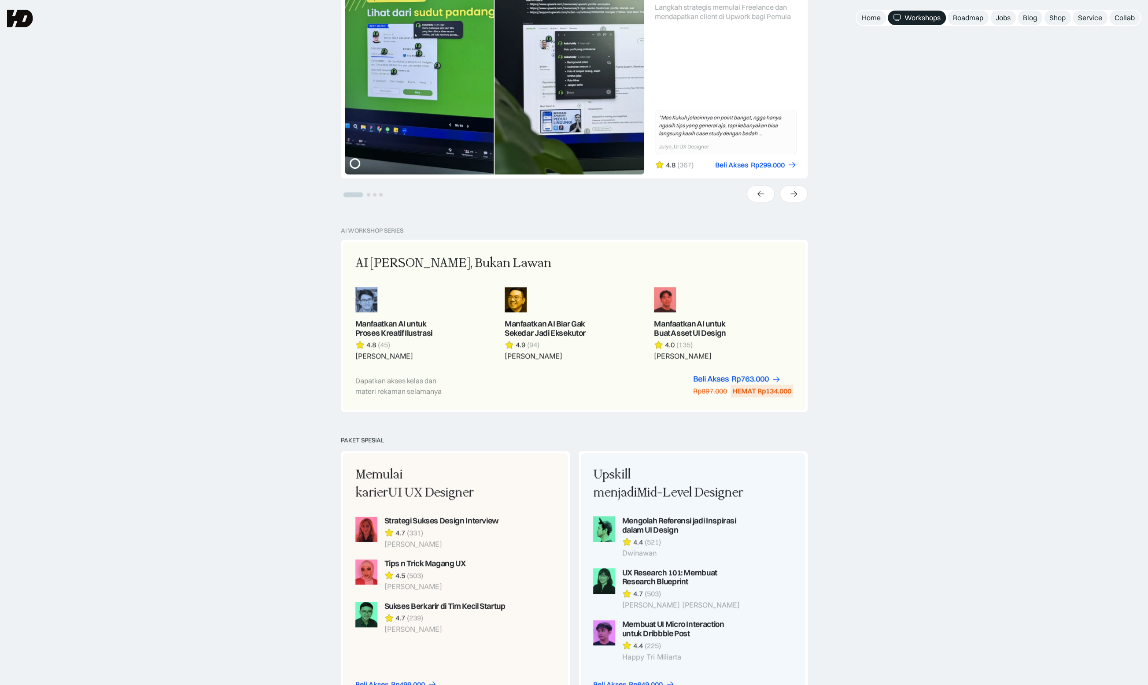
scroll to position [245, 0]
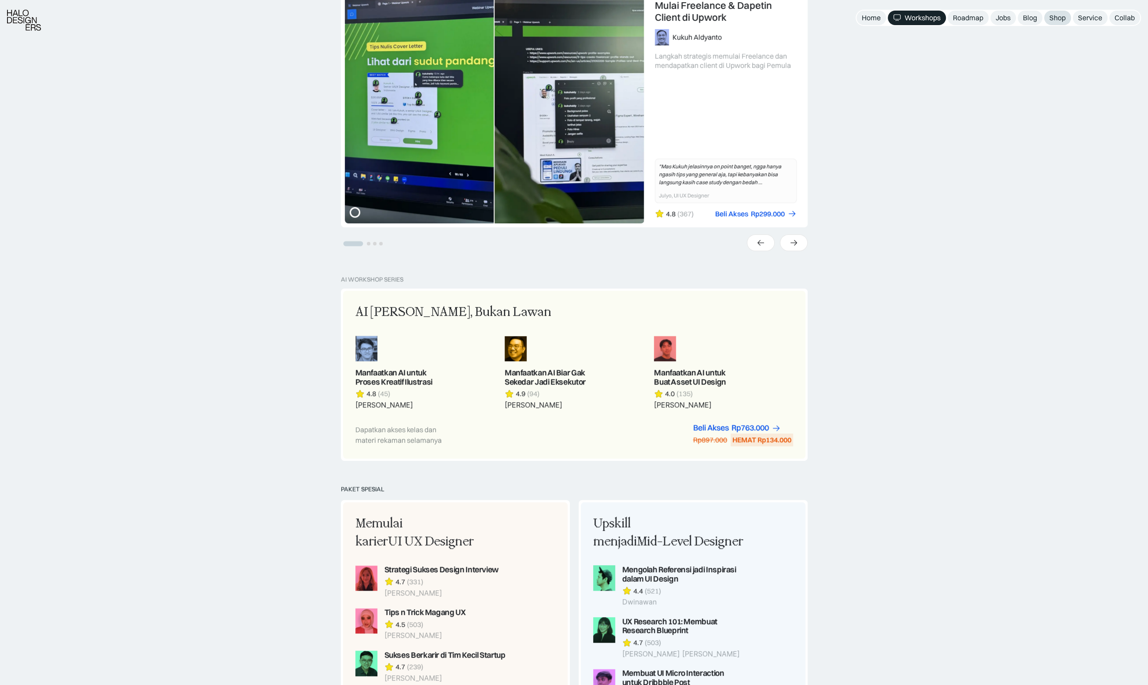
click at [1055, 19] on div "Shop" at bounding box center [1058, 17] width 16 height 9
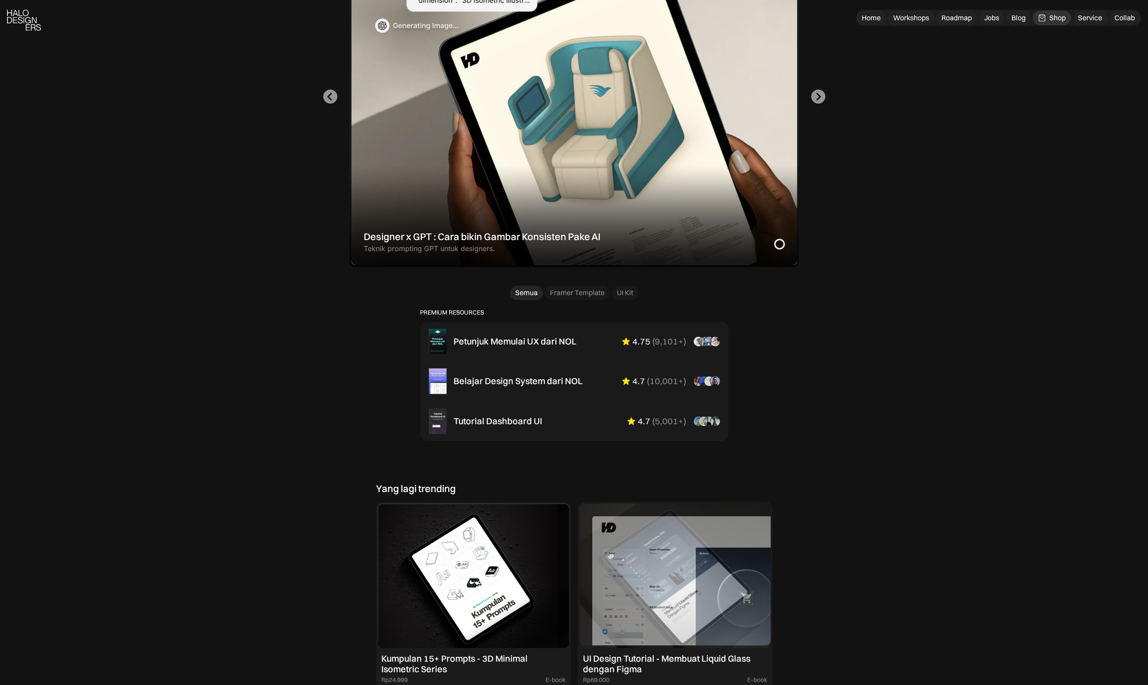
scroll to position [636, 0]
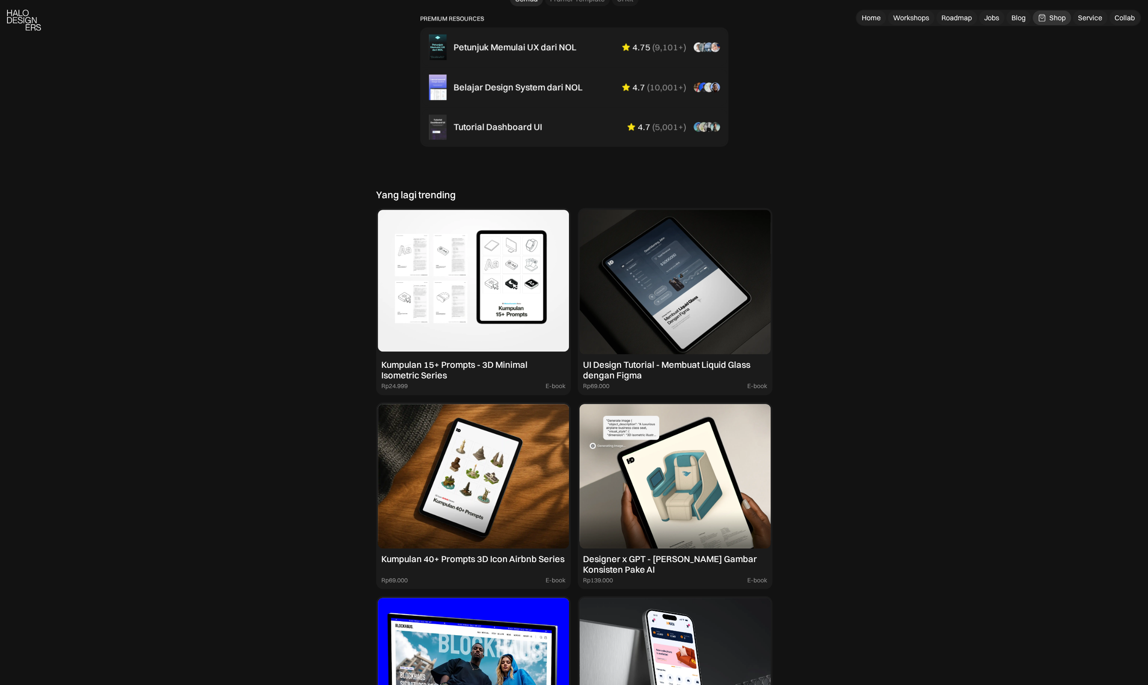
click at [500, 342] on img at bounding box center [473, 282] width 191 height 144
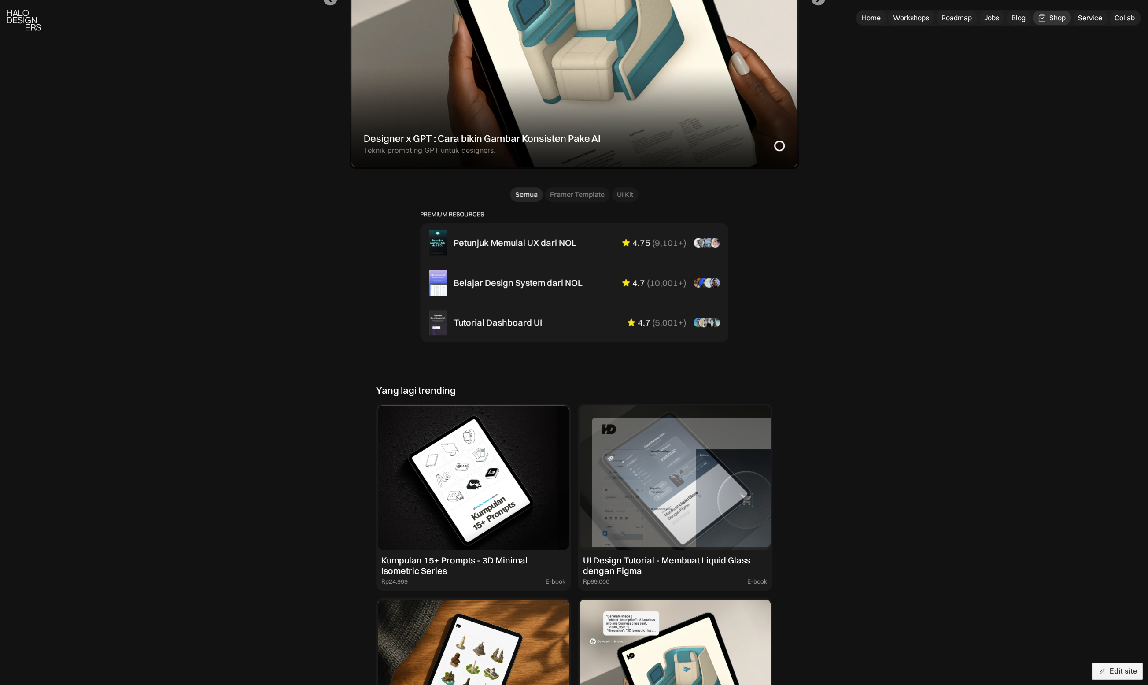
scroll to position [685, 0]
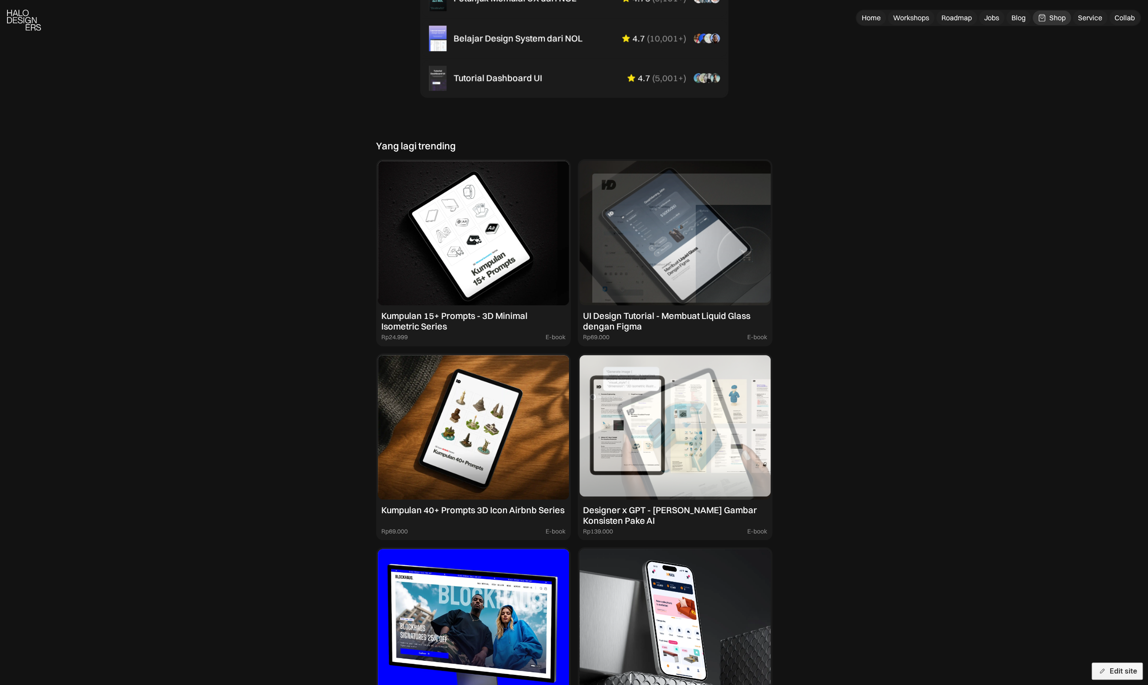
click at [647, 318] on div "UI Design Tutorial - Membuat Liquid Glass dengan Figma" at bounding box center [675, 321] width 184 height 21
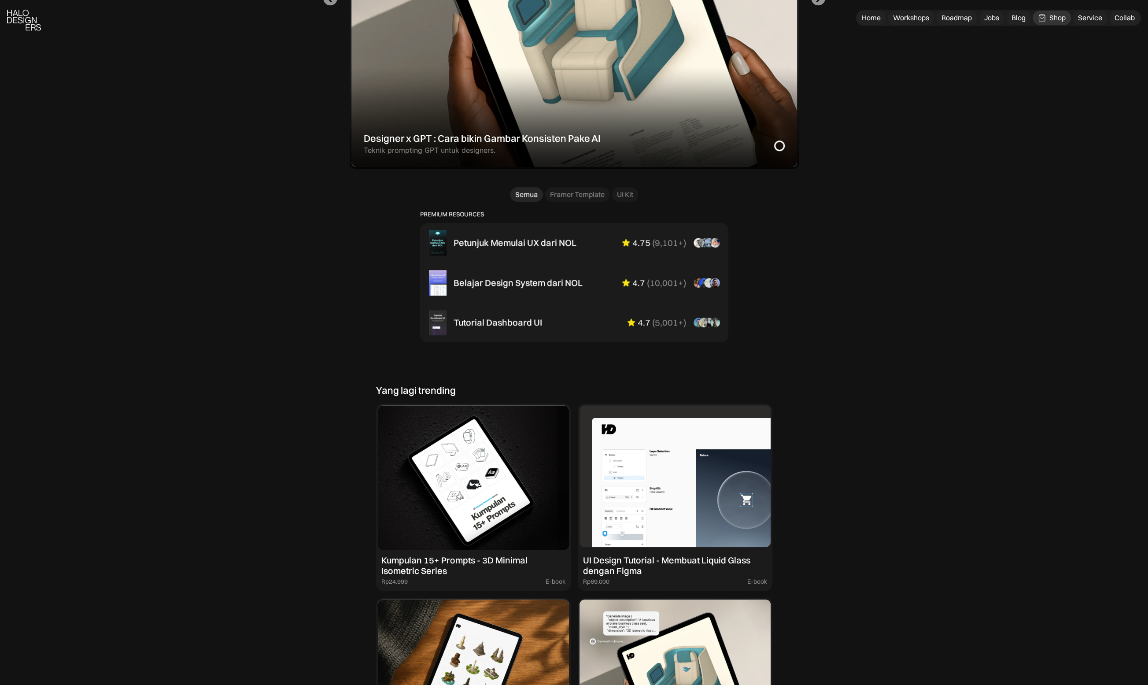
scroll to position [538, 0]
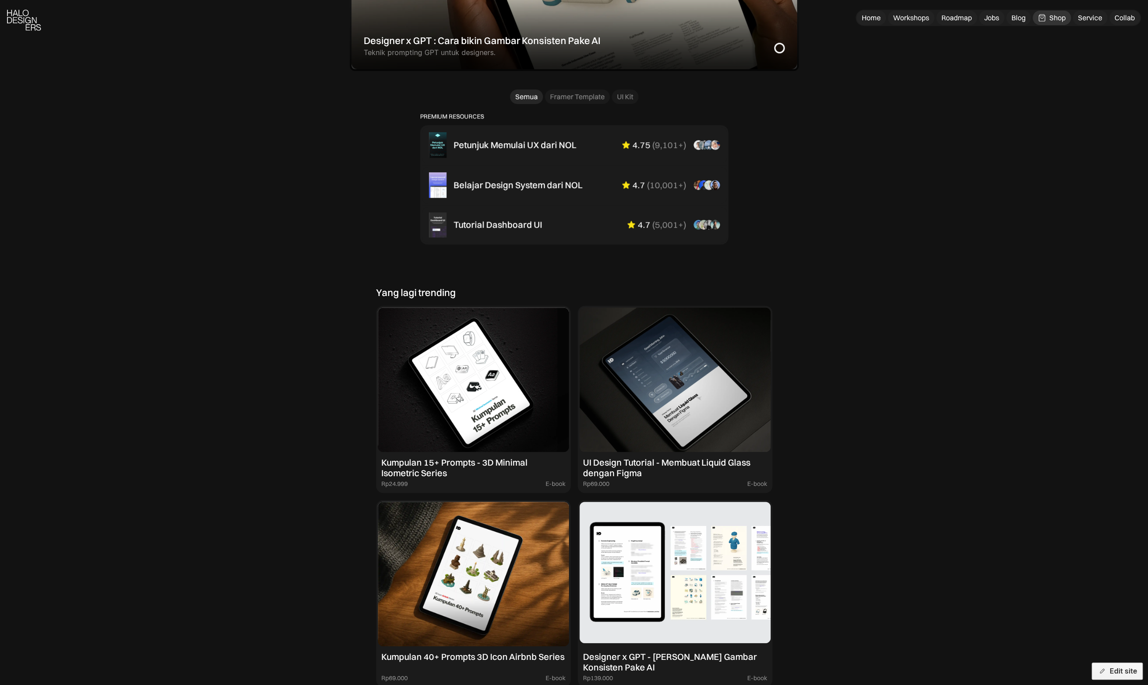
click at [638, 589] on img at bounding box center [675, 574] width 191 height 144
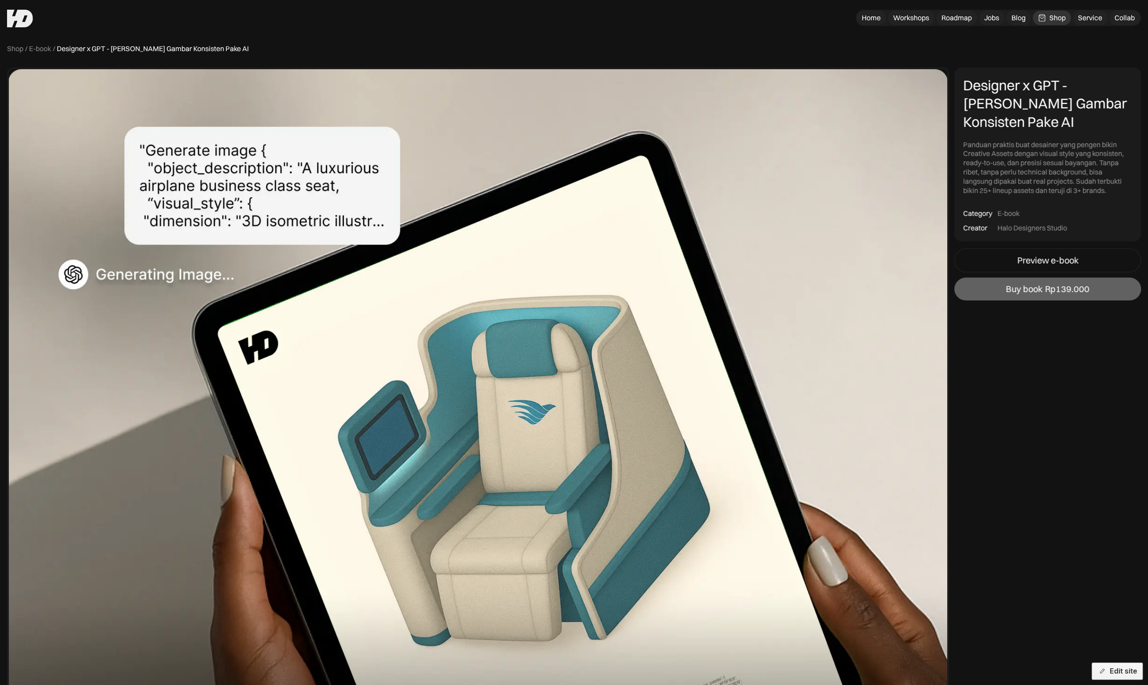
drag, startPoint x: 1121, startPoint y: 670, endPoint x: 1090, endPoint y: 661, distance: 31.6
click at [1120, 670] on button "Edit site" at bounding box center [1117, 671] width 51 height 17
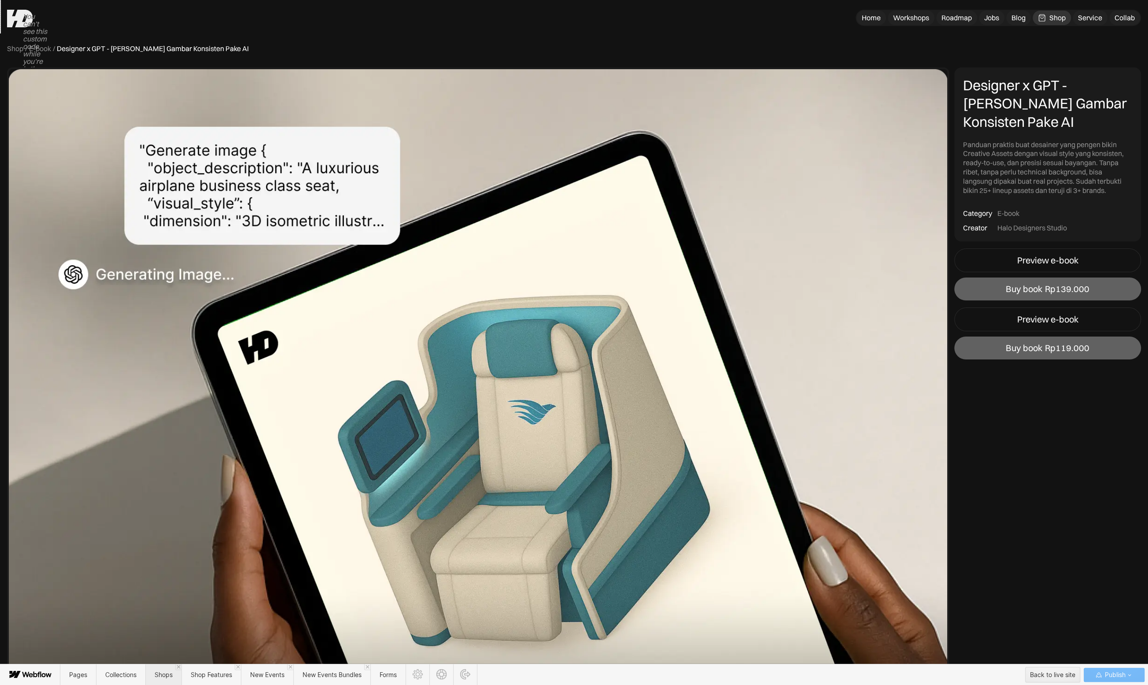
click at [157, 676] on span "Shops" at bounding box center [164, 674] width 18 height 7
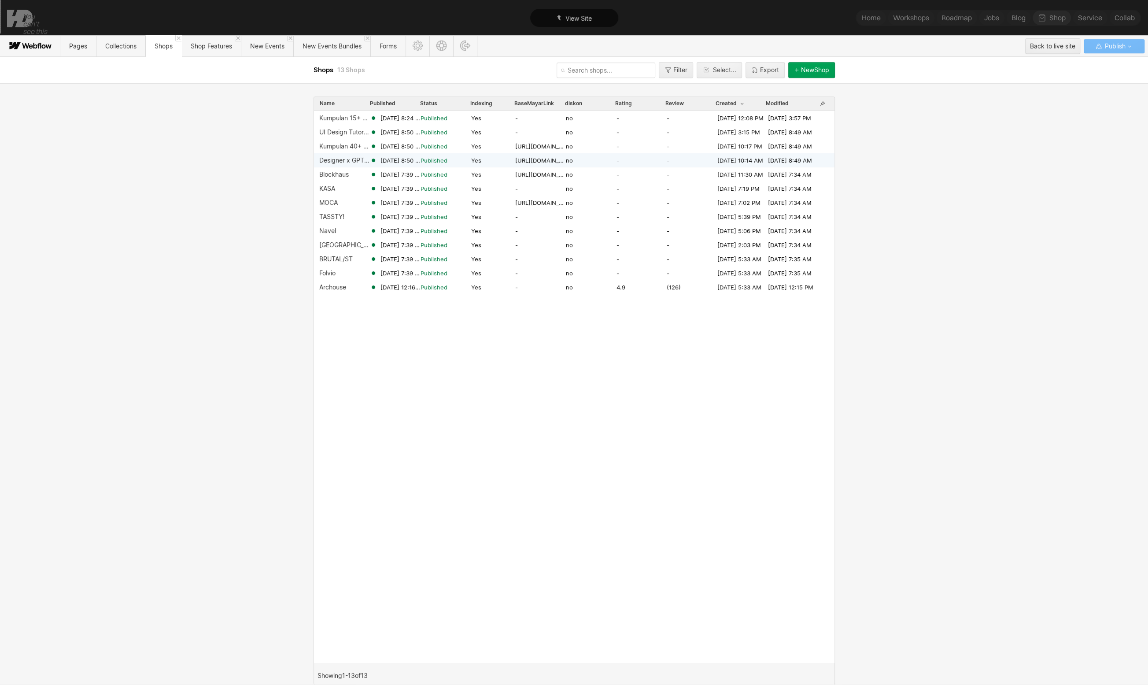
click at [353, 159] on div "Designer x GPT - [PERSON_NAME] Gambar Konsisten Pake AI" at bounding box center [344, 160] width 51 height 7
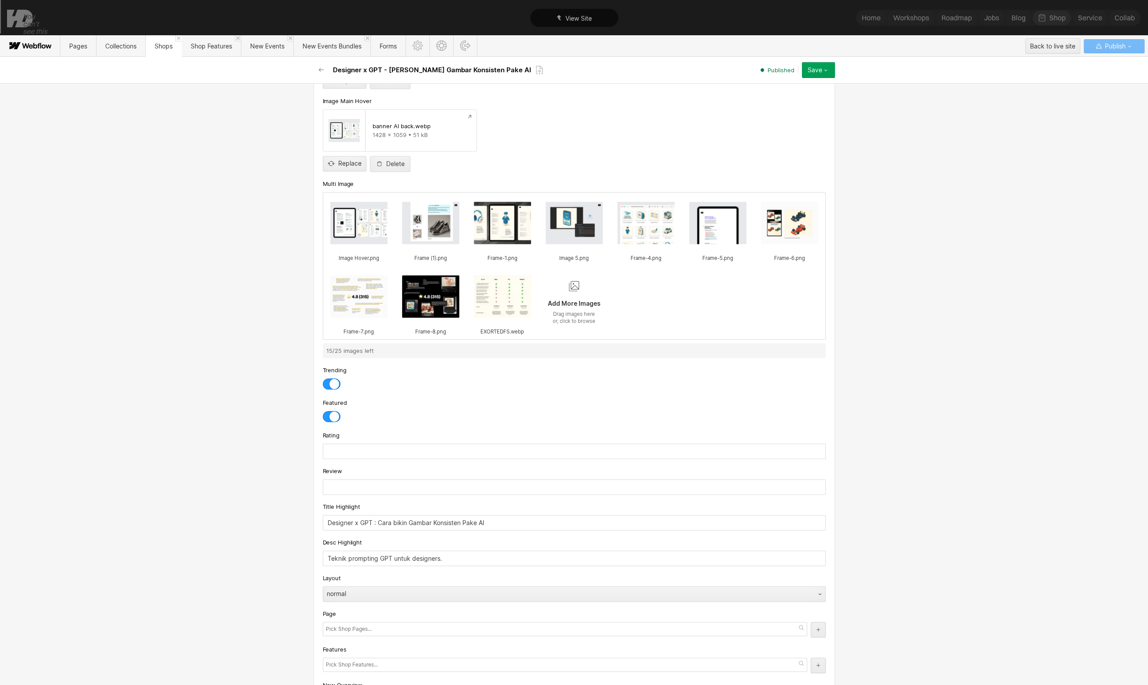
scroll to position [881, 0]
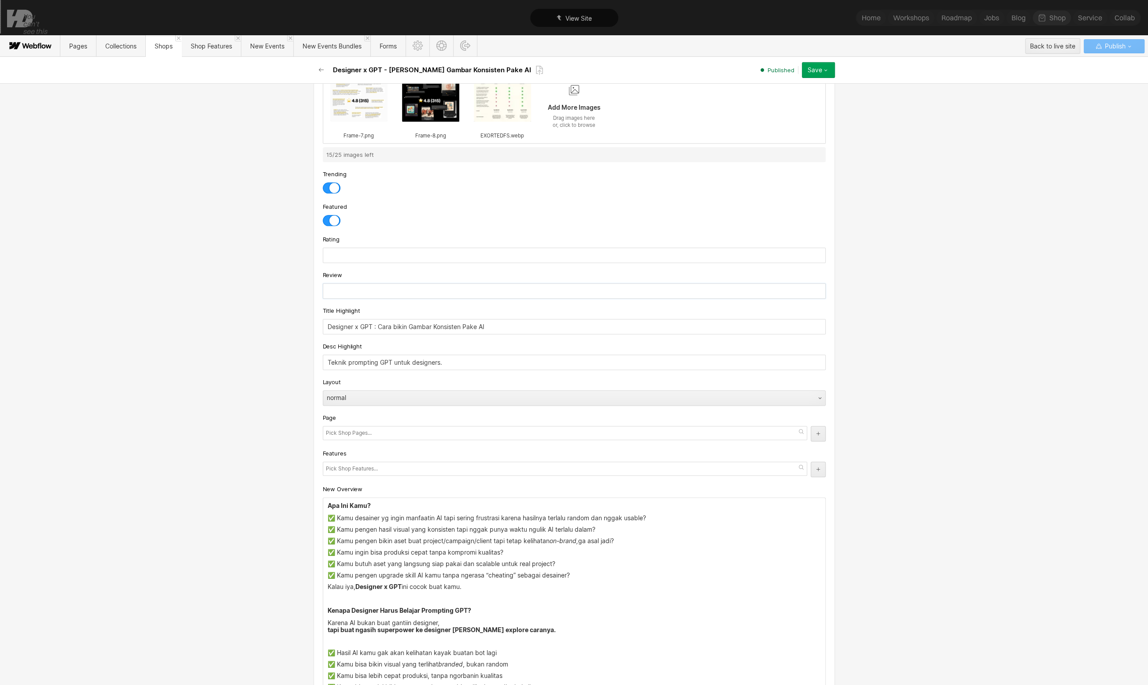
click at [357, 288] on input "text" at bounding box center [574, 290] width 503 height 15
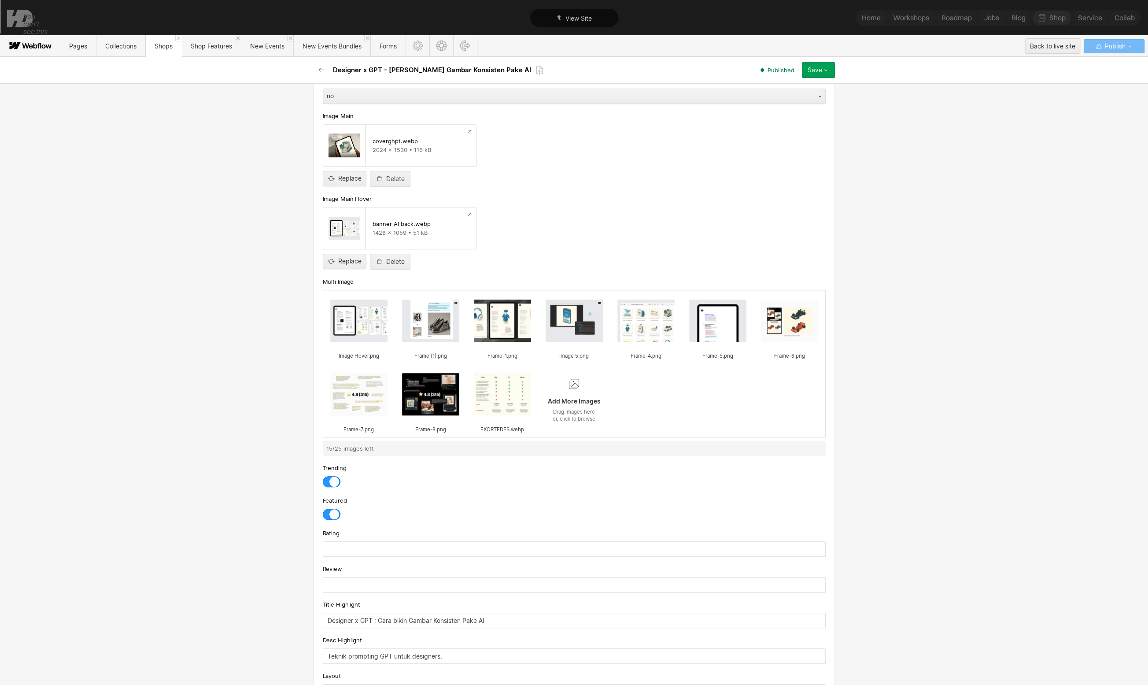
scroll to position [734, 0]
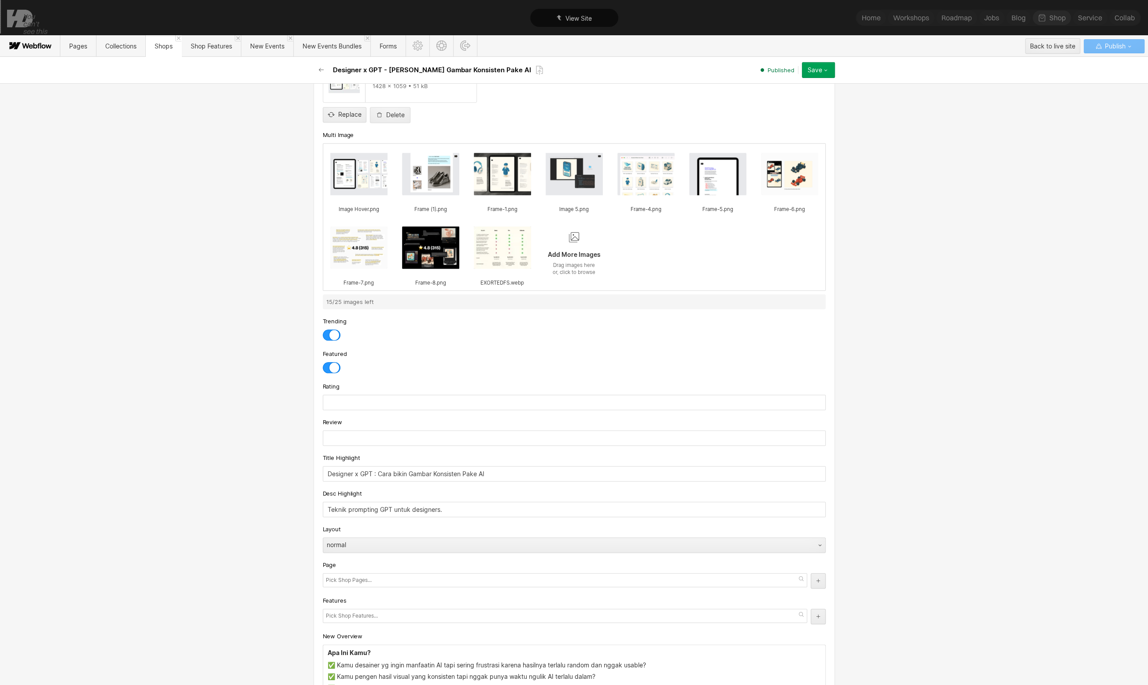
click at [369, 396] on input "text" at bounding box center [574, 402] width 503 height 15
click at [370, 396] on input "text" at bounding box center [574, 402] width 503 height 15
type input "4.8"
click at [361, 433] on input "text" at bounding box center [574, 437] width 503 height 15
type input "336"
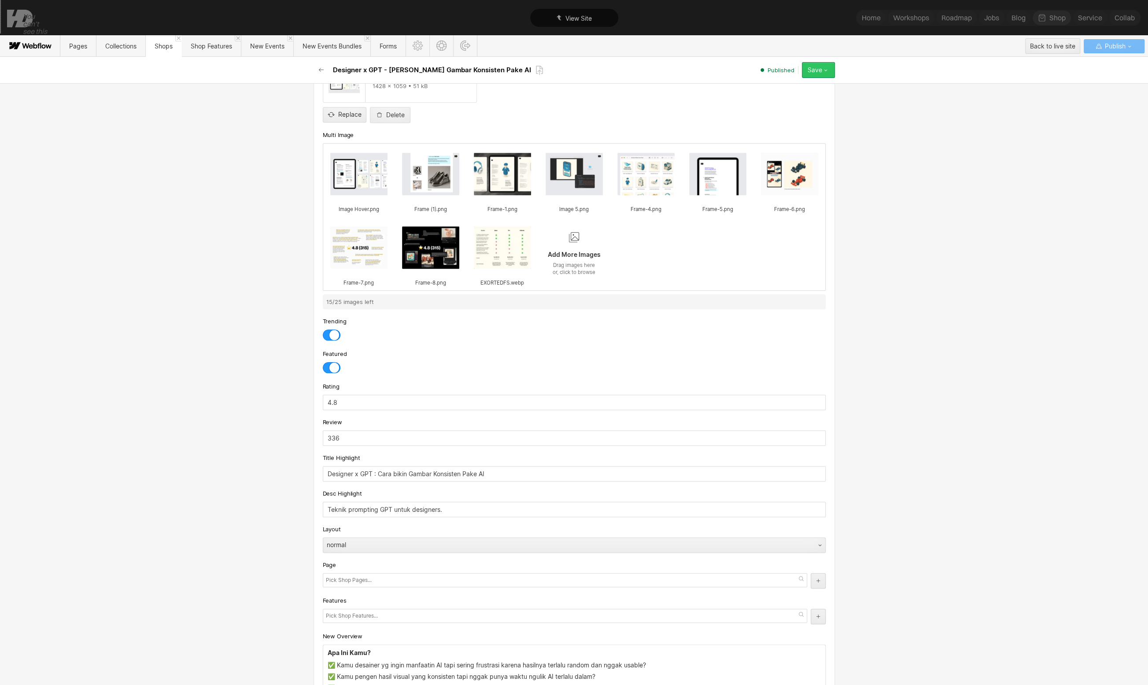
click at [813, 68] on div "Save" at bounding box center [815, 70] width 15 height 7
click at [823, 75] on button "Save" at bounding box center [818, 70] width 33 height 16
click at [826, 70] on icon "button" at bounding box center [825, 70] width 7 height 7
click at [815, 70] on div "Save" at bounding box center [815, 70] width 15 height 7
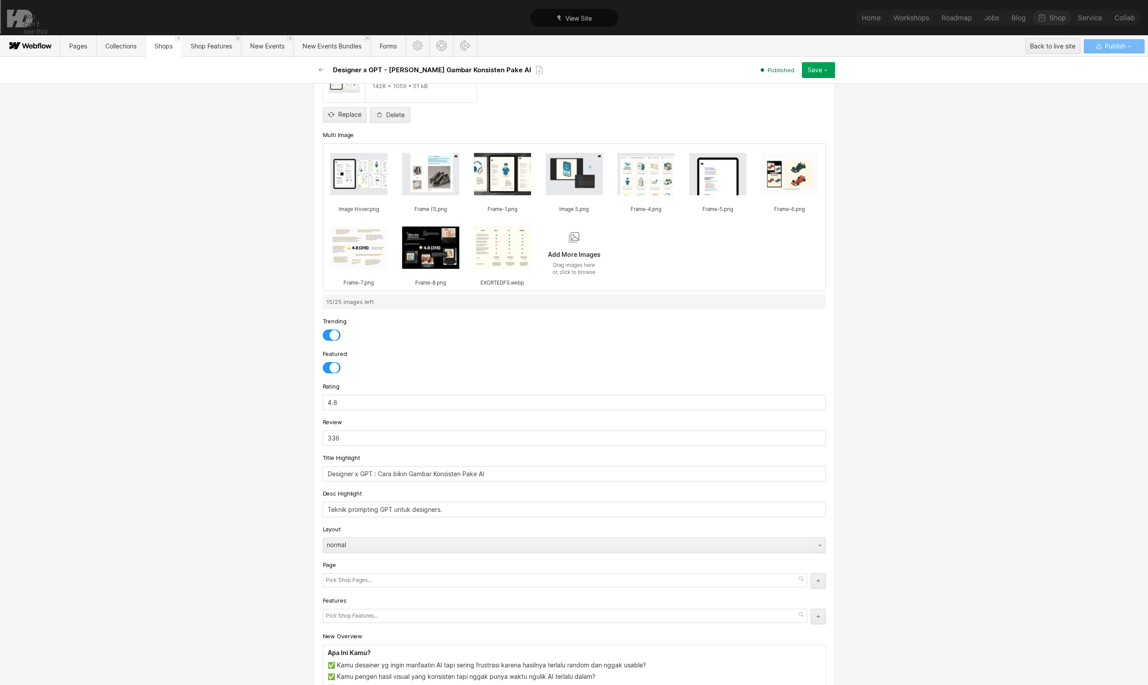
click at [827, 65] on button "Save" at bounding box center [818, 70] width 33 height 16
click at [814, 75] on button "Save" at bounding box center [818, 70] width 33 height 16
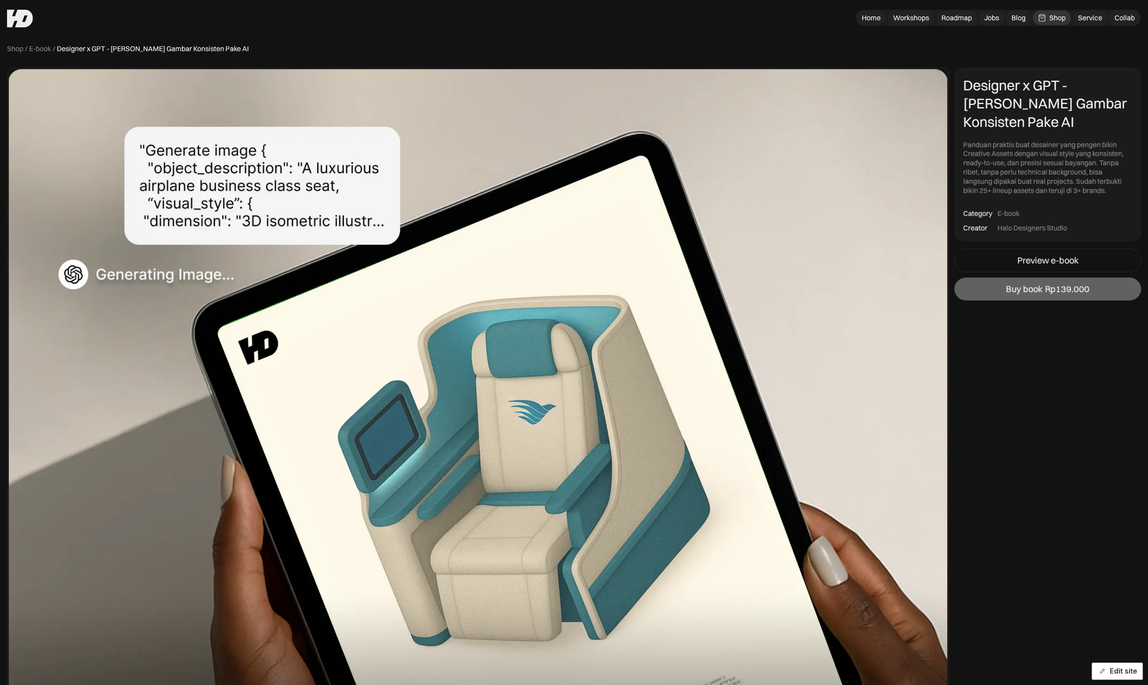
drag, startPoint x: 1120, startPoint y: 671, endPoint x: 1097, endPoint y: 666, distance: 23.2
click at [1120, 671] on button "Edit site" at bounding box center [1117, 671] width 51 height 17
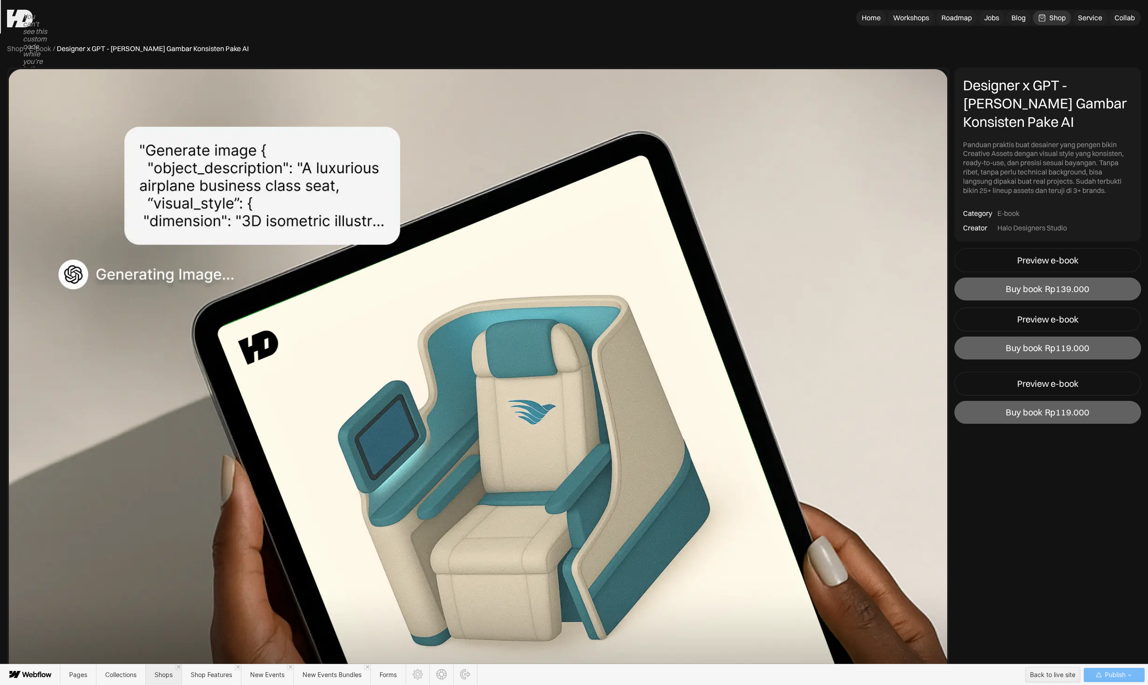
click at [167, 674] on span "Shops" at bounding box center [164, 674] width 18 height 7
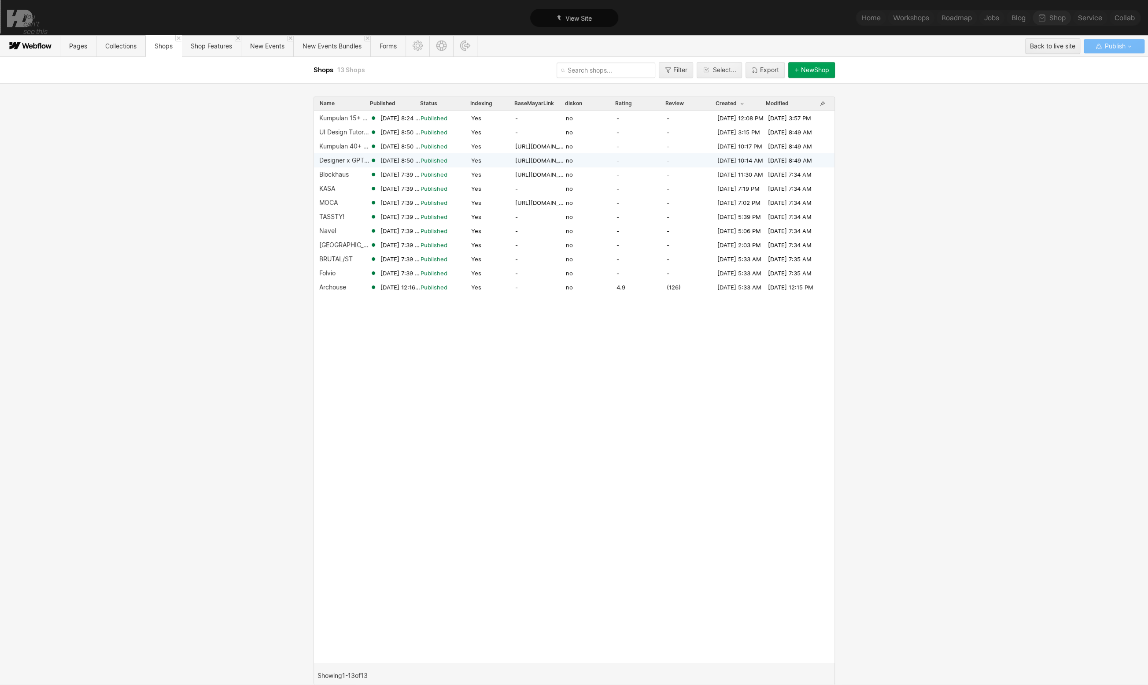
click at [369, 155] on div "Designer x GPT - [PERSON_NAME] Gambar Konsisten Pake AI [DATE] 8:50 AM Publishe…" at bounding box center [574, 160] width 521 height 14
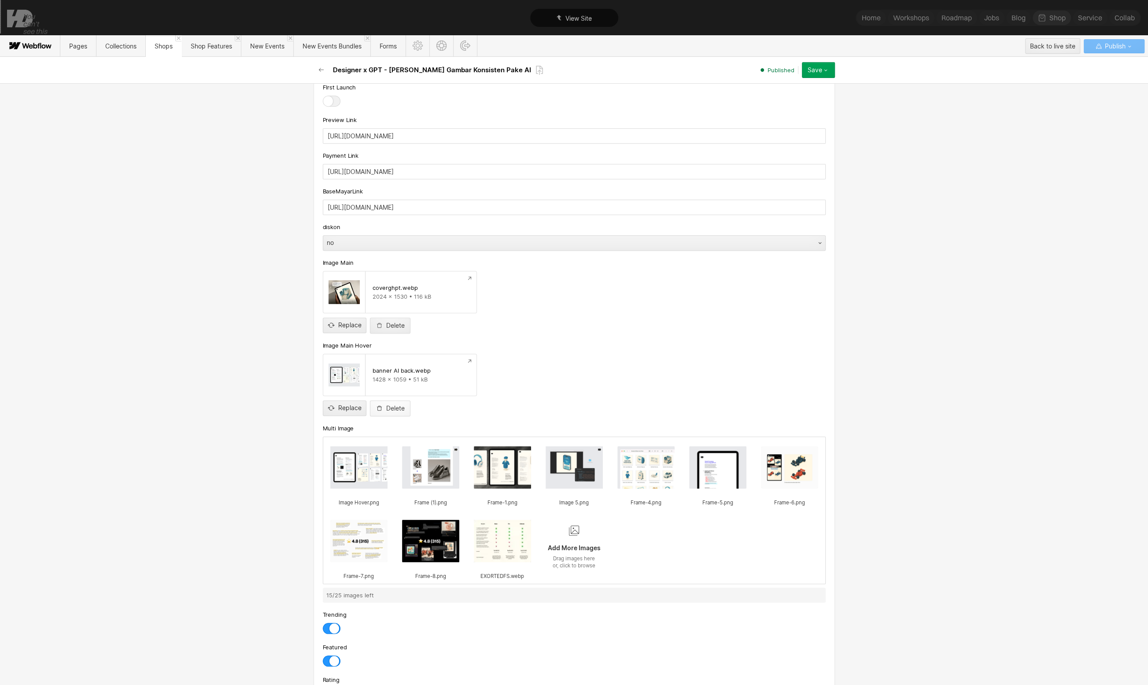
scroll to position [734, 0]
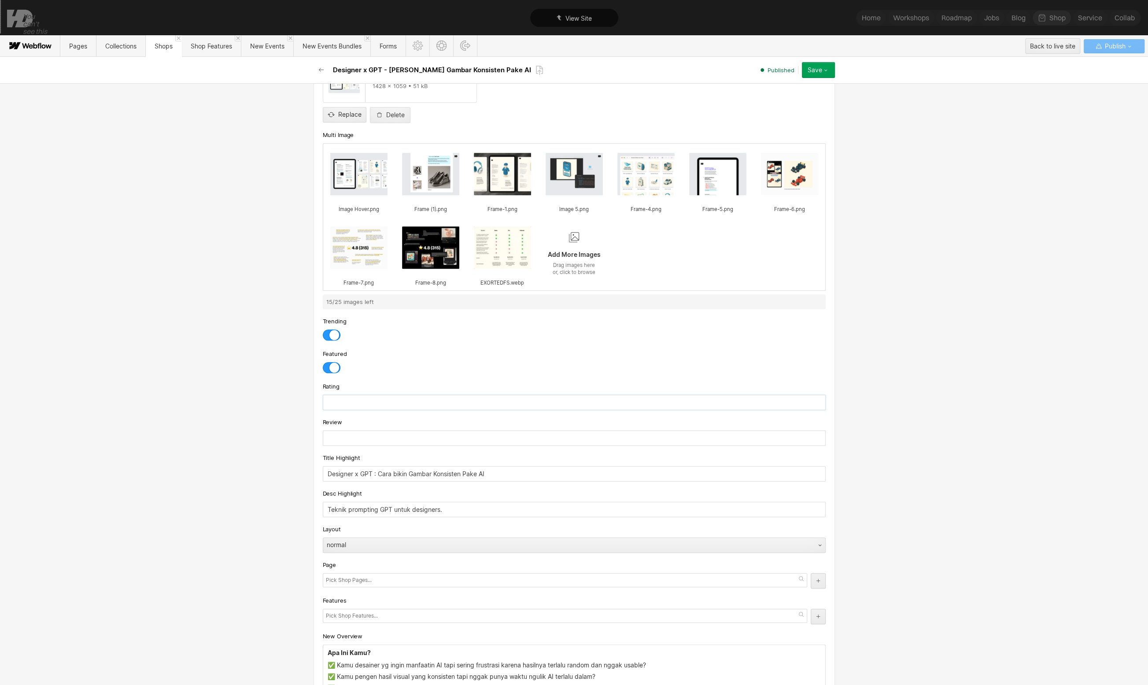
click at [368, 398] on input "text" at bounding box center [574, 402] width 503 height 15
type input "4.8"
click at [375, 439] on input "text" at bounding box center [574, 437] width 503 height 15
type input "331"
click at [815, 74] on button "Save" at bounding box center [818, 70] width 33 height 16
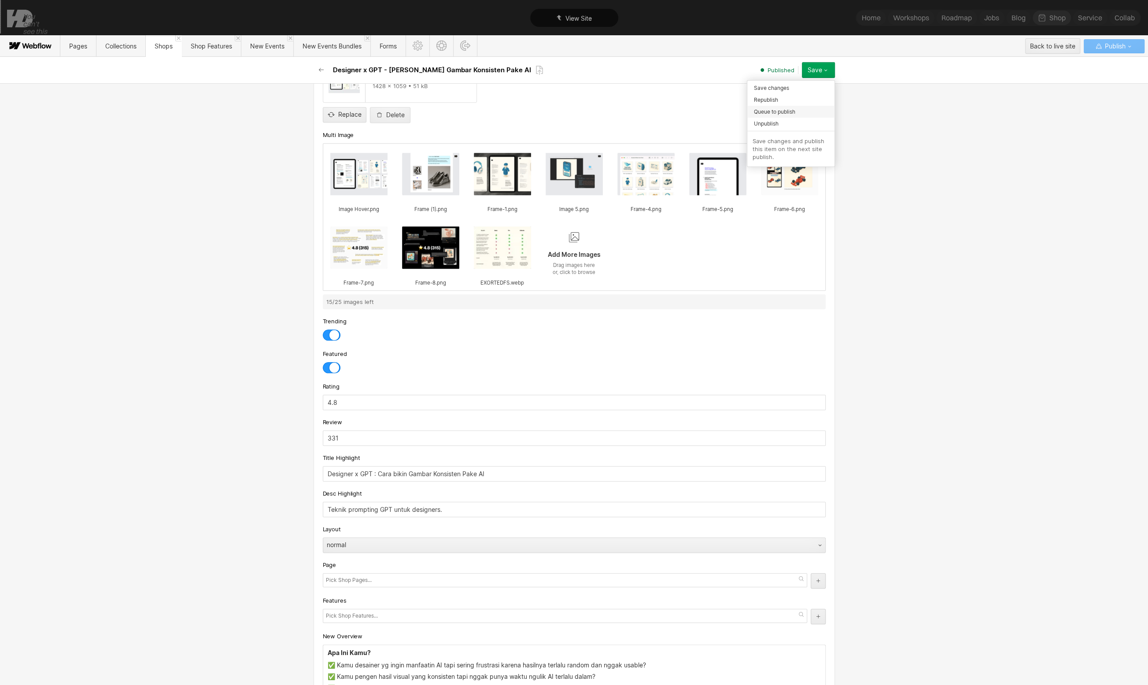
click at [796, 112] on div "Queue to publish" at bounding box center [791, 112] width 87 height 12
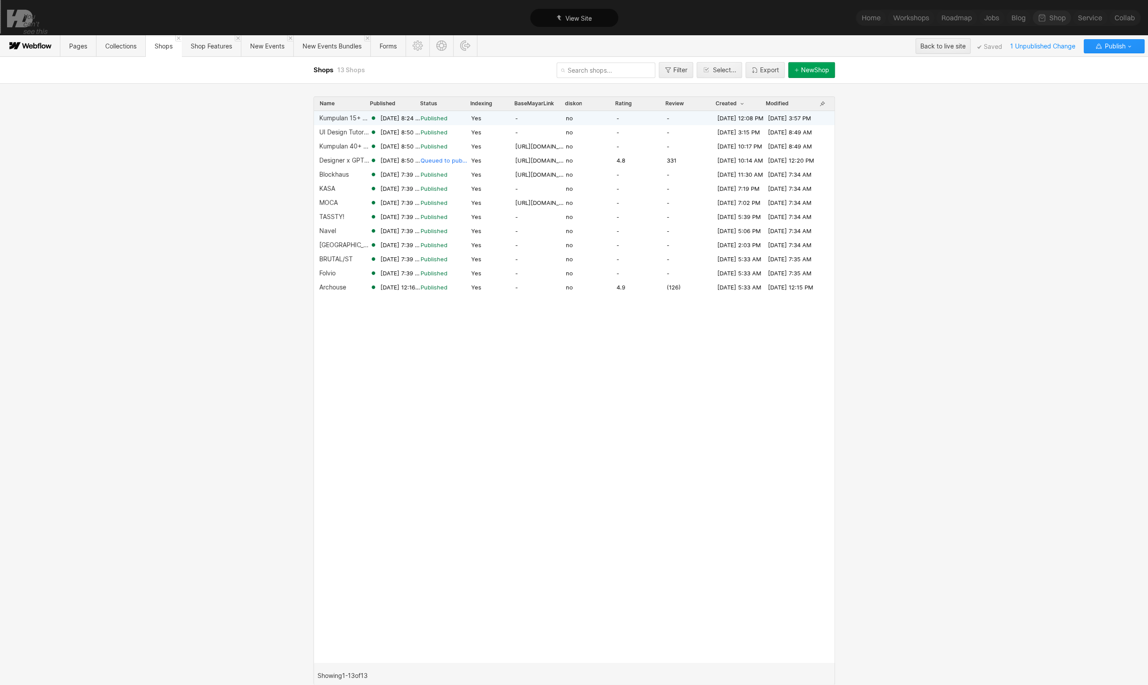
click at [410, 119] on span "[DATE] 8:24 AM" at bounding box center [400, 118] width 40 height 8
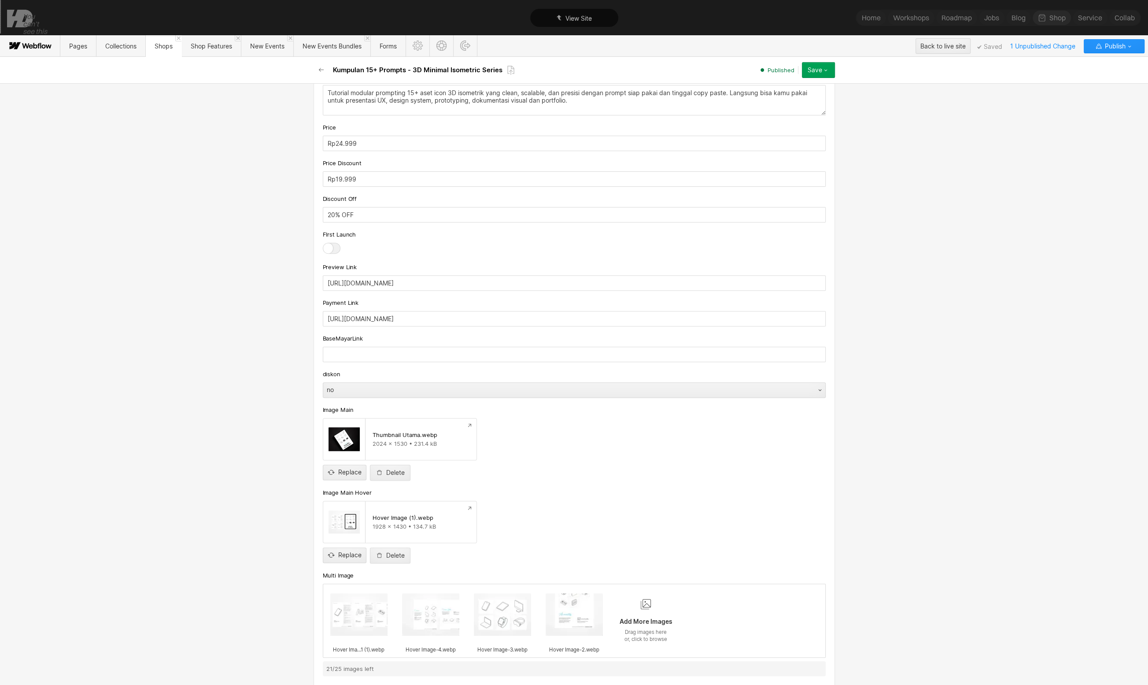
scroll to position [489, 0]
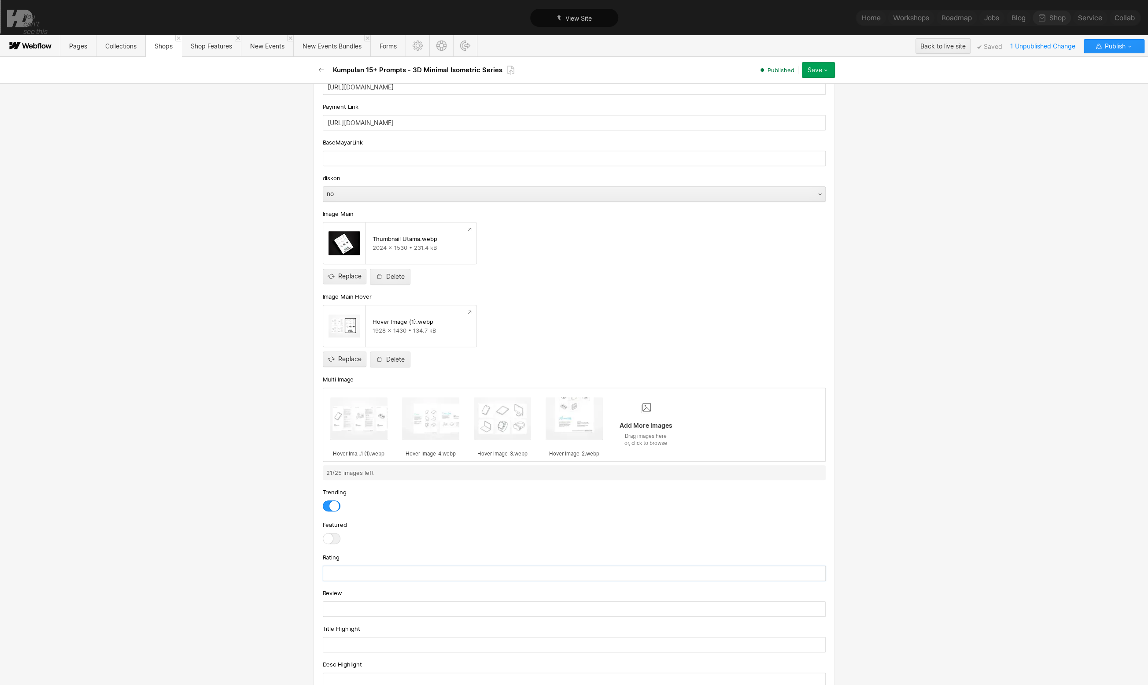
click at [363, 566] on input "text" at bounding box center [574, 573] width 503 height 15
type input "4.8"
click at [381, 591] on div "Review" at bounding box center [574, 593] width 503 height 10
click at [383, 601] on input "text" at bounding box center [574, 608] width 503 height 15
type input "36"
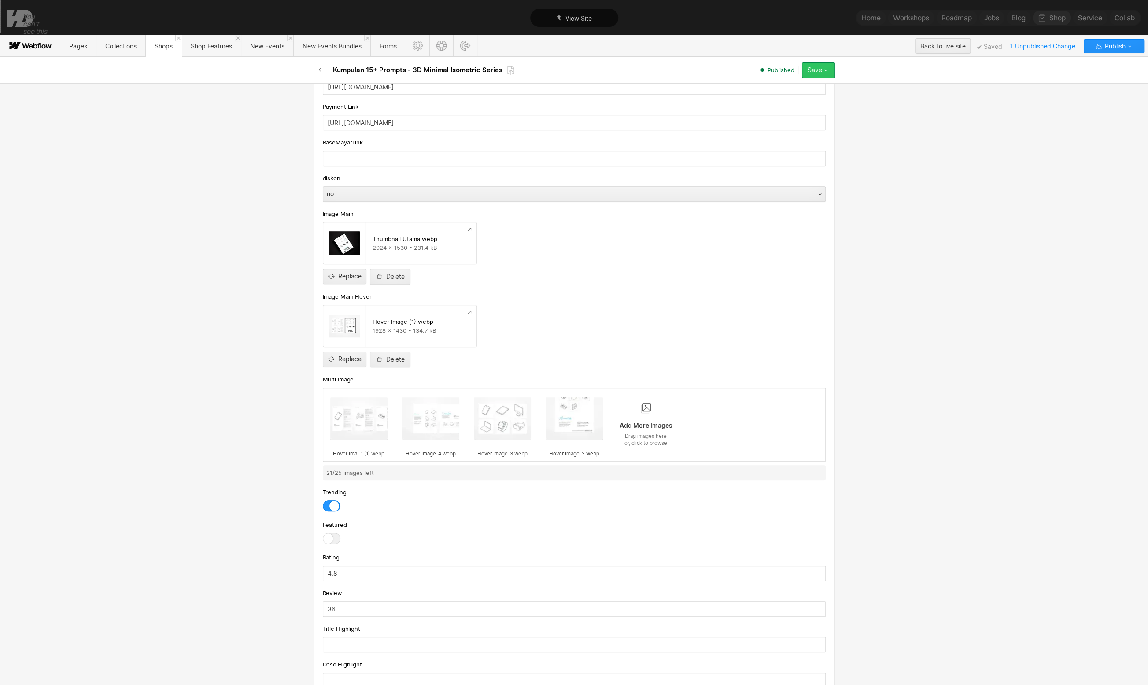
click at [808, 72] on div "Save" at bounding box center [815, 70] width 15 height 7
click at [790, 108] on span "Queue to publish" at bounding box center [774, 111] width 41 height 8
